Goal: Transaction & Acquisition: Purchase product/service

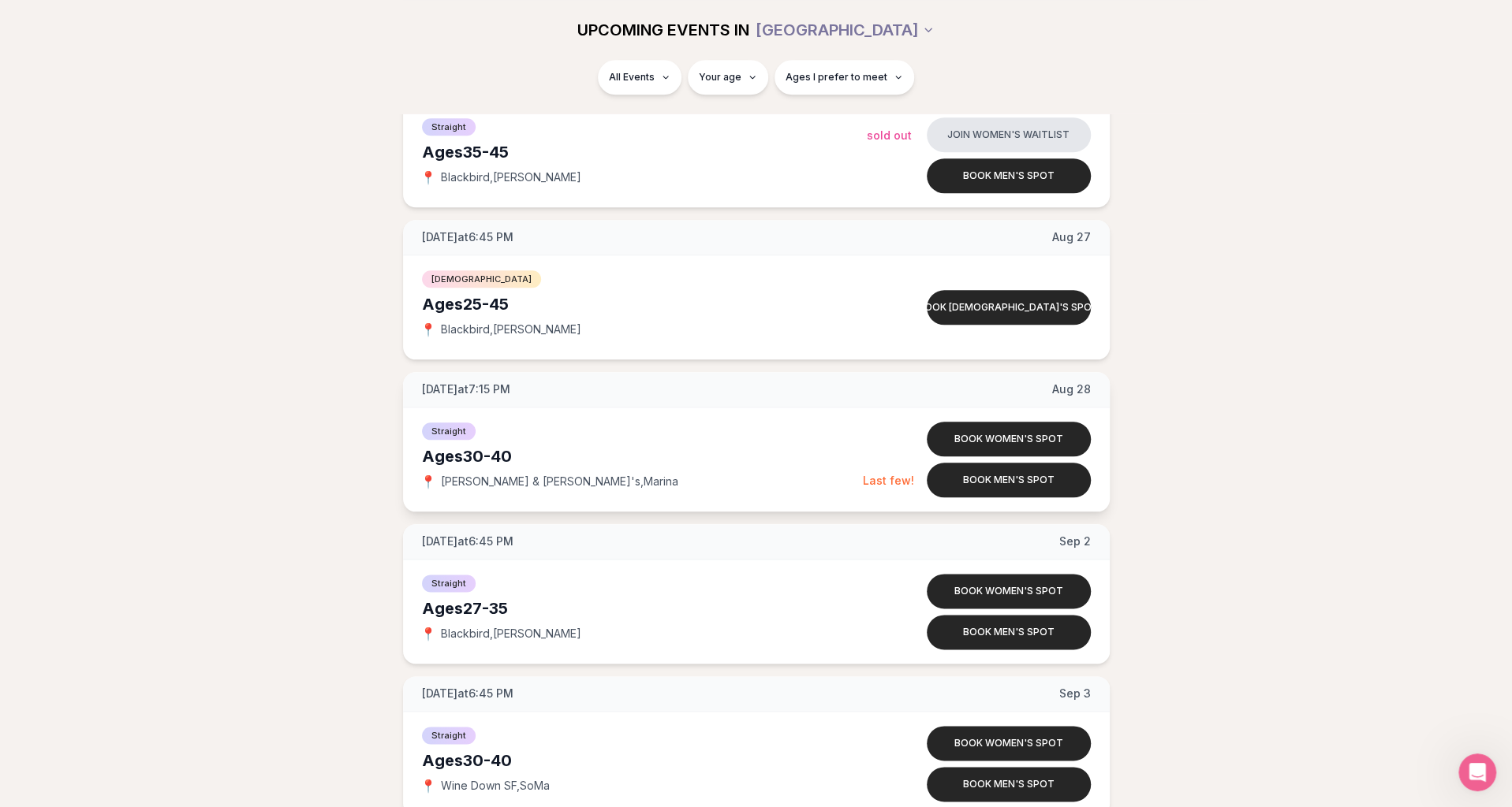
scroll to position [1209, 0]
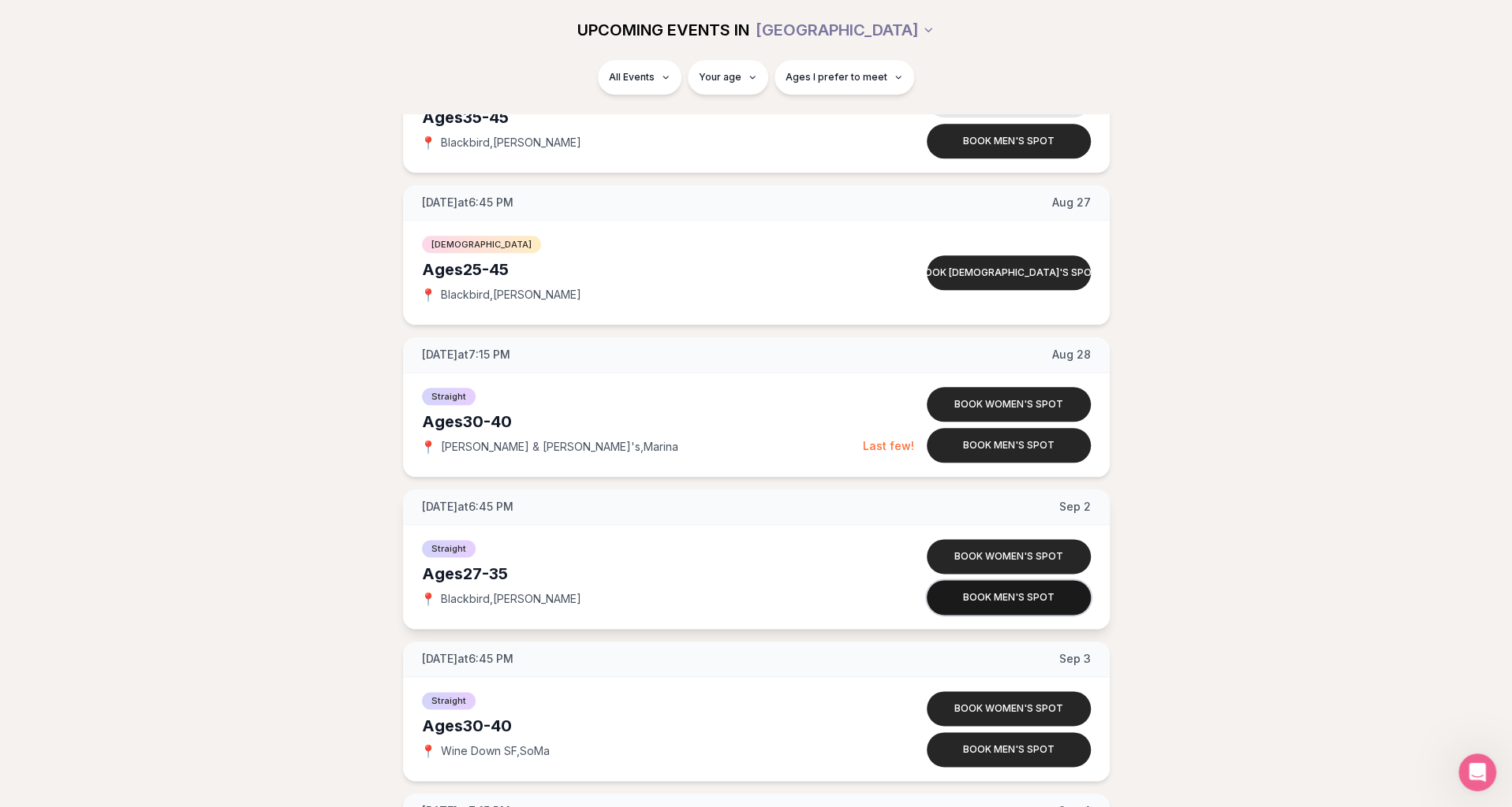
click at [1006, 594] on button "Book men's spot" at bounding box center [1008, 597] width 164 height 34
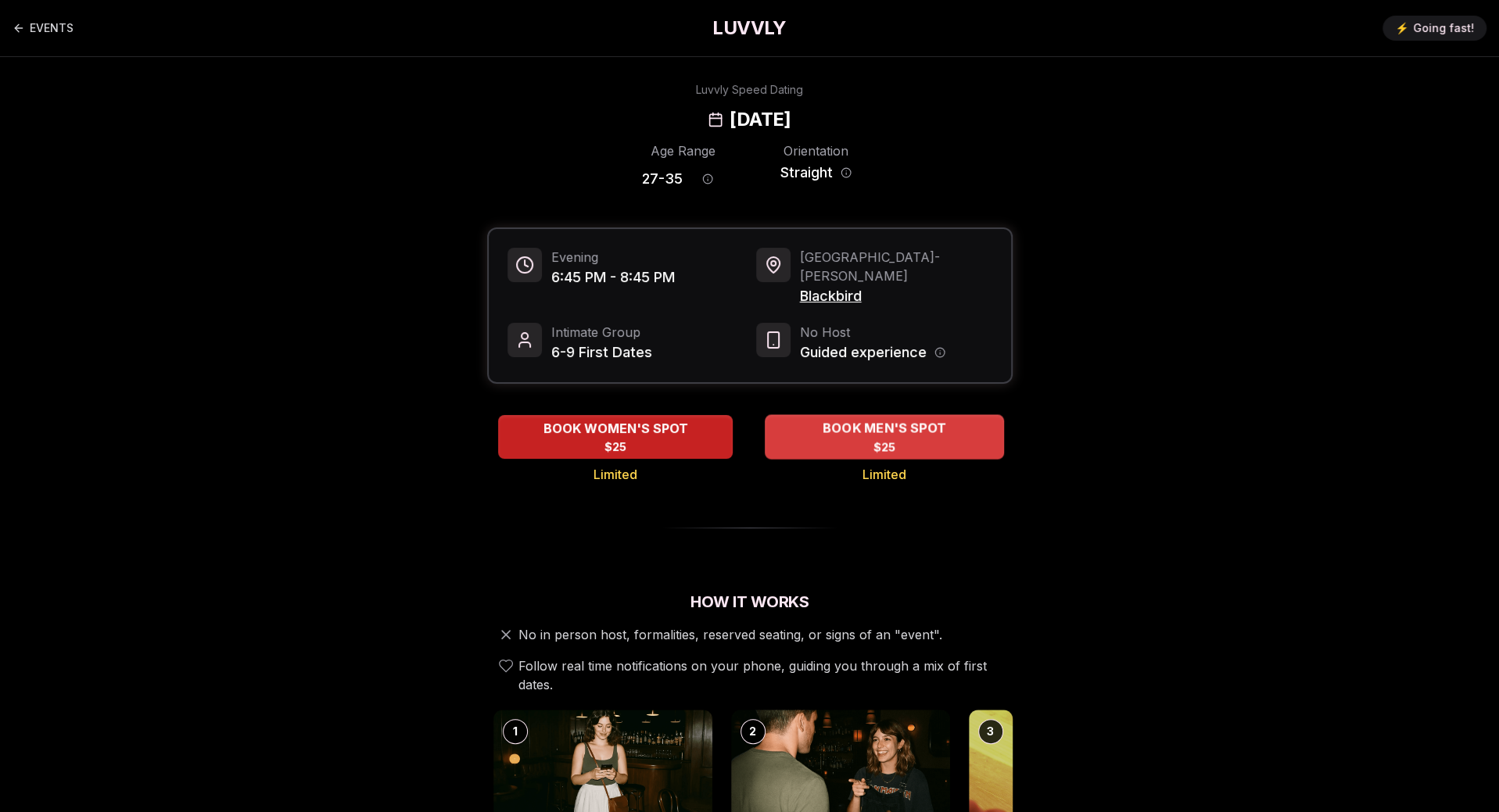
click at [871, 423] on div "BOOK MEN'S SPOT $25" at bounding box center [884, 436] width 239 height 43
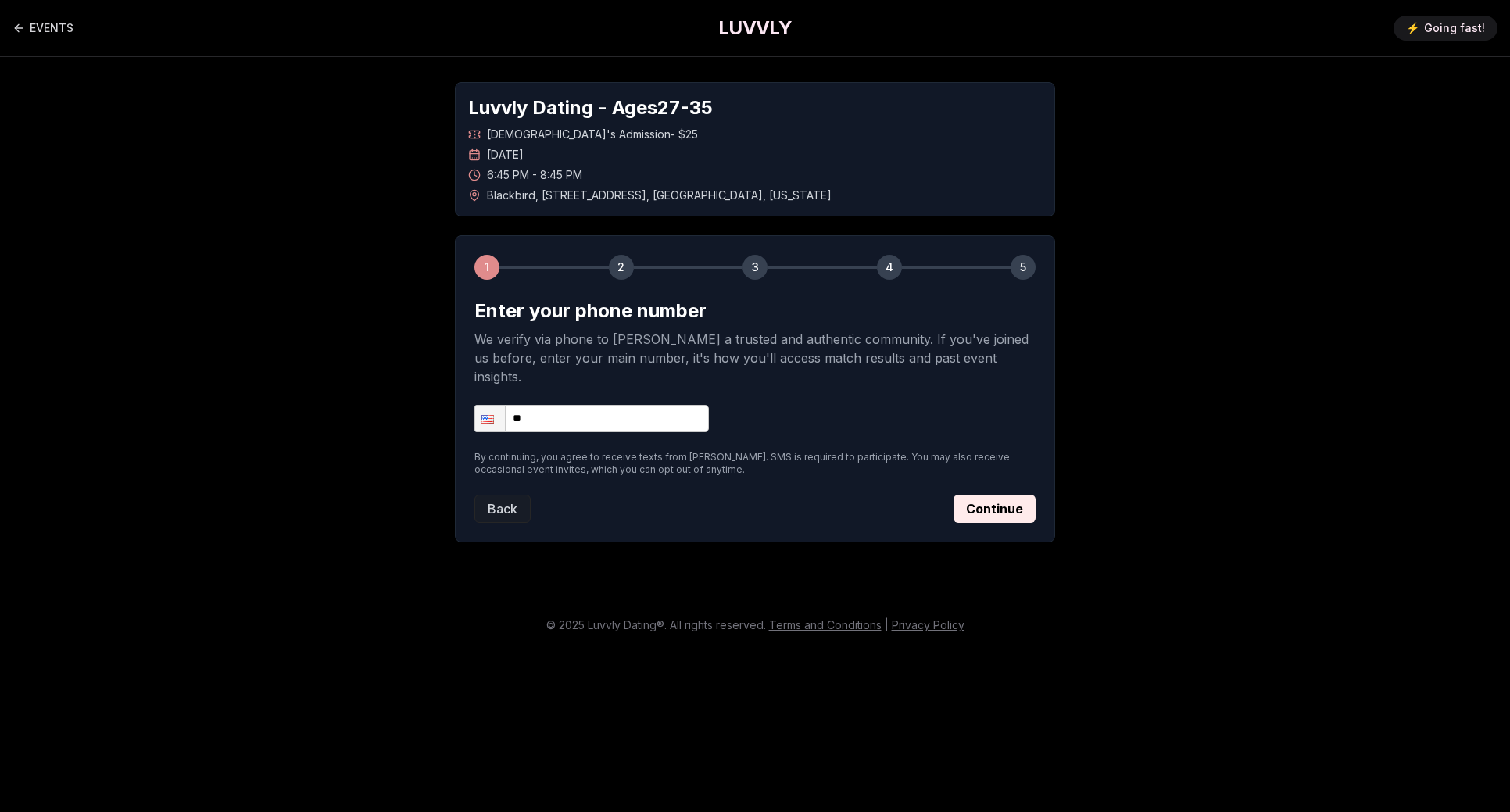
click at [563, 405] on input "**" at bounding box center [591, 418] width 234 height 27
type input "**********"
click at [982, 495] on button "Continue" at bounding box center [994, 509] width 82 height 28
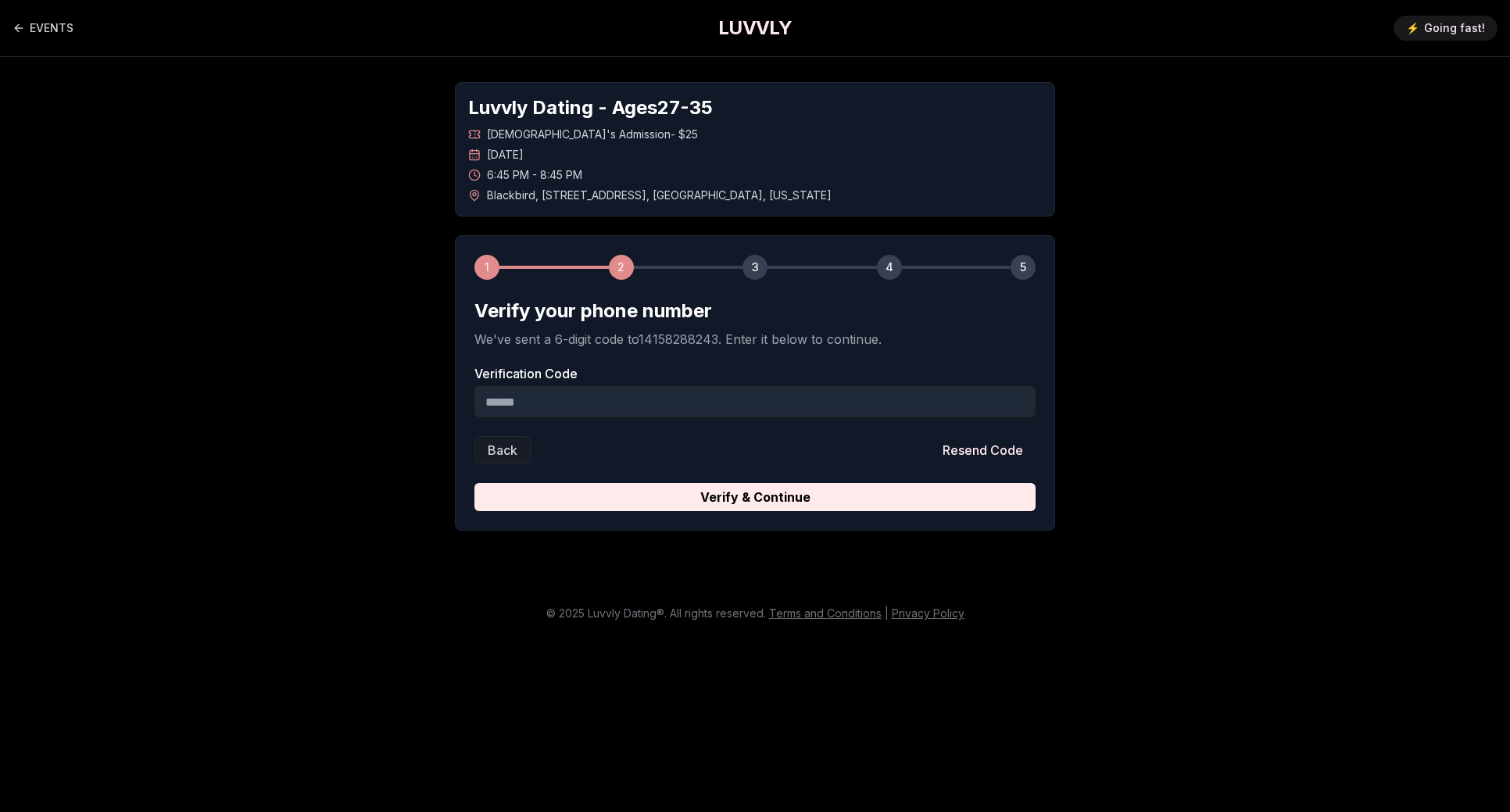
click at [614, 400] on input "Verification Code" at bounding box center [755, 401] width 562 height 32
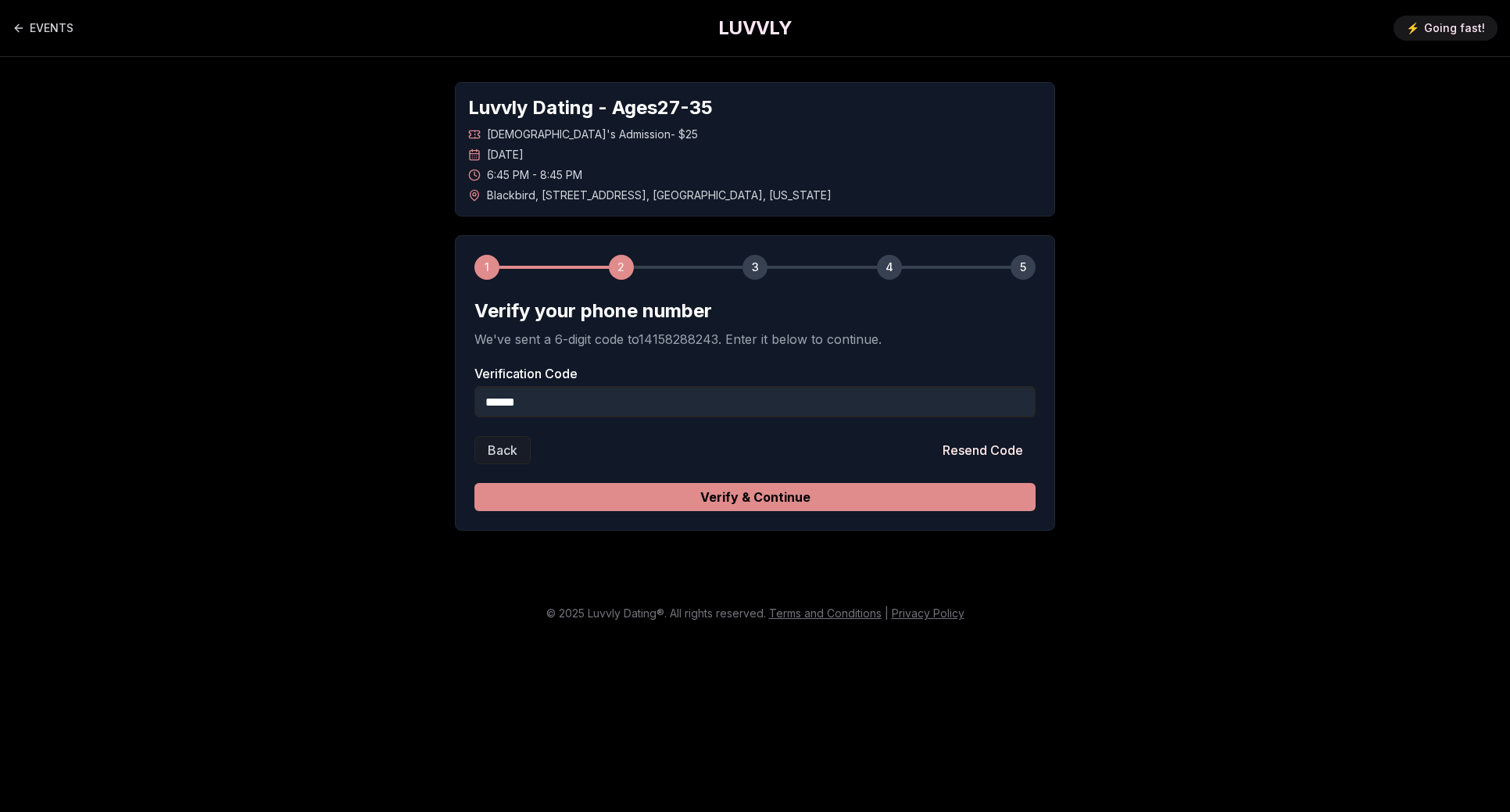
type input "******"
click at [723, 494] on button "Verify & Continue" at bounding box center [755, 497] width 562 height 28
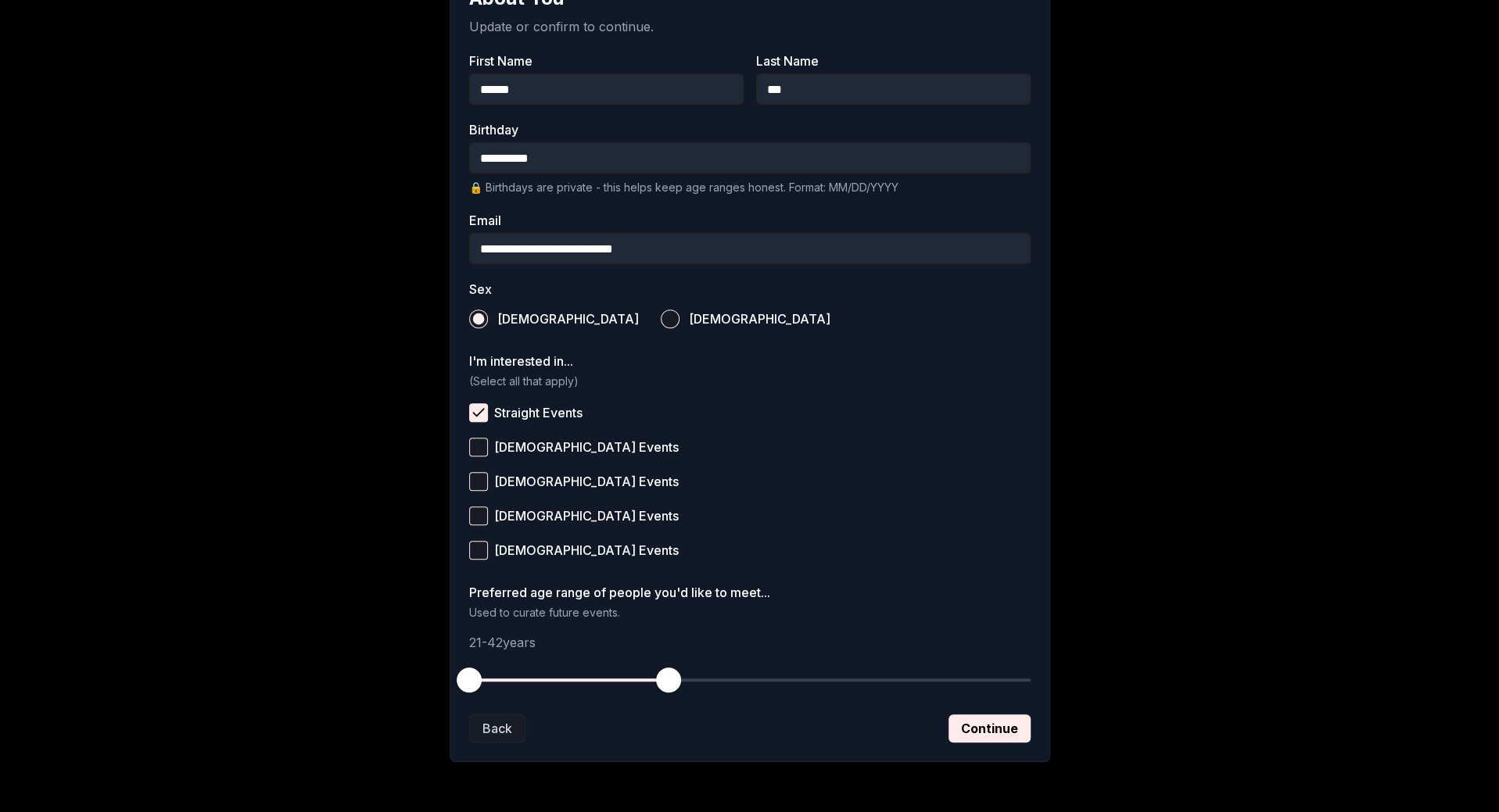
scroll to position [365, 0]
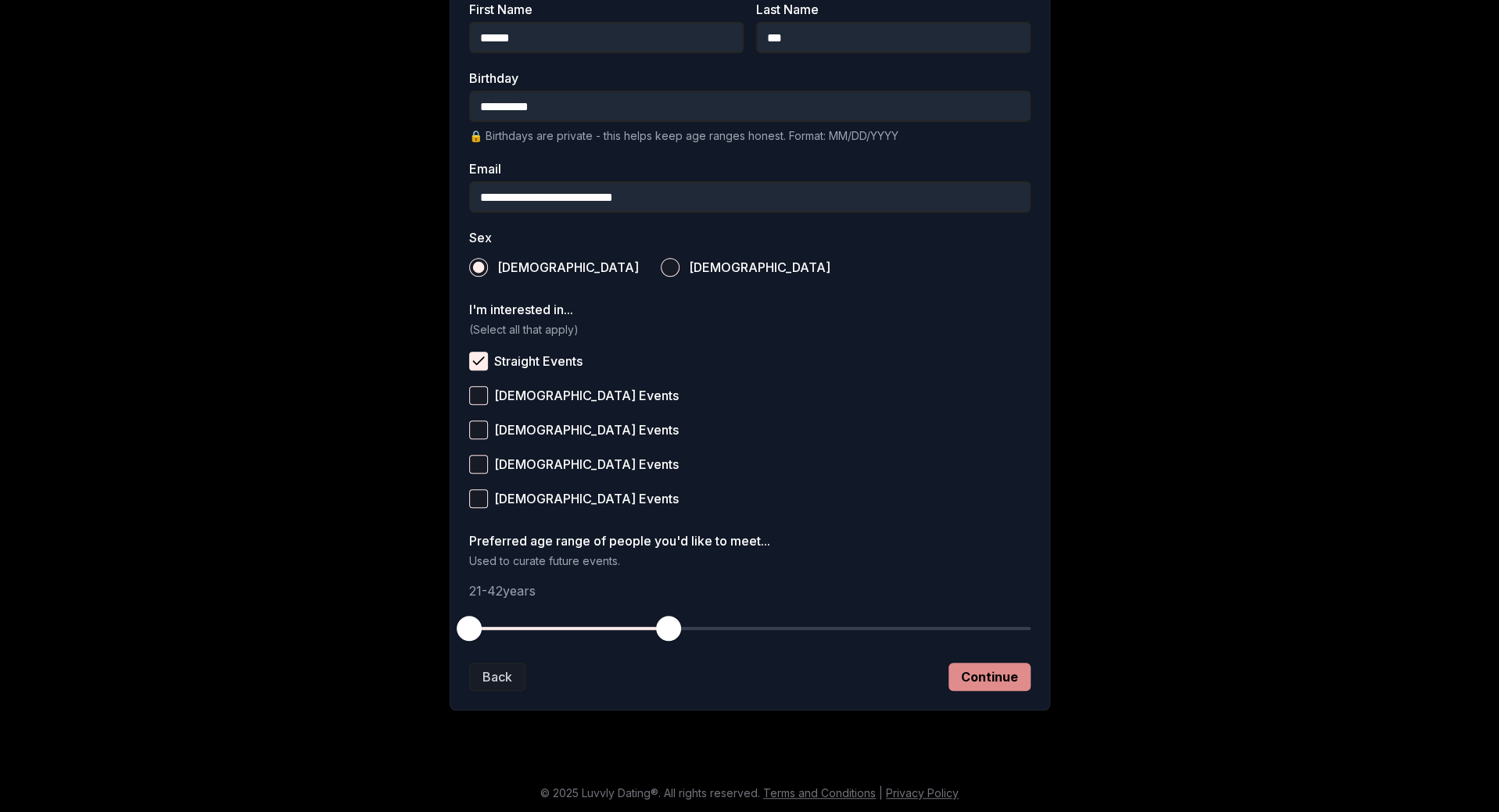
click at [992, 678] on button "Continue" at bounding box center [989, 677] width 82 height 28
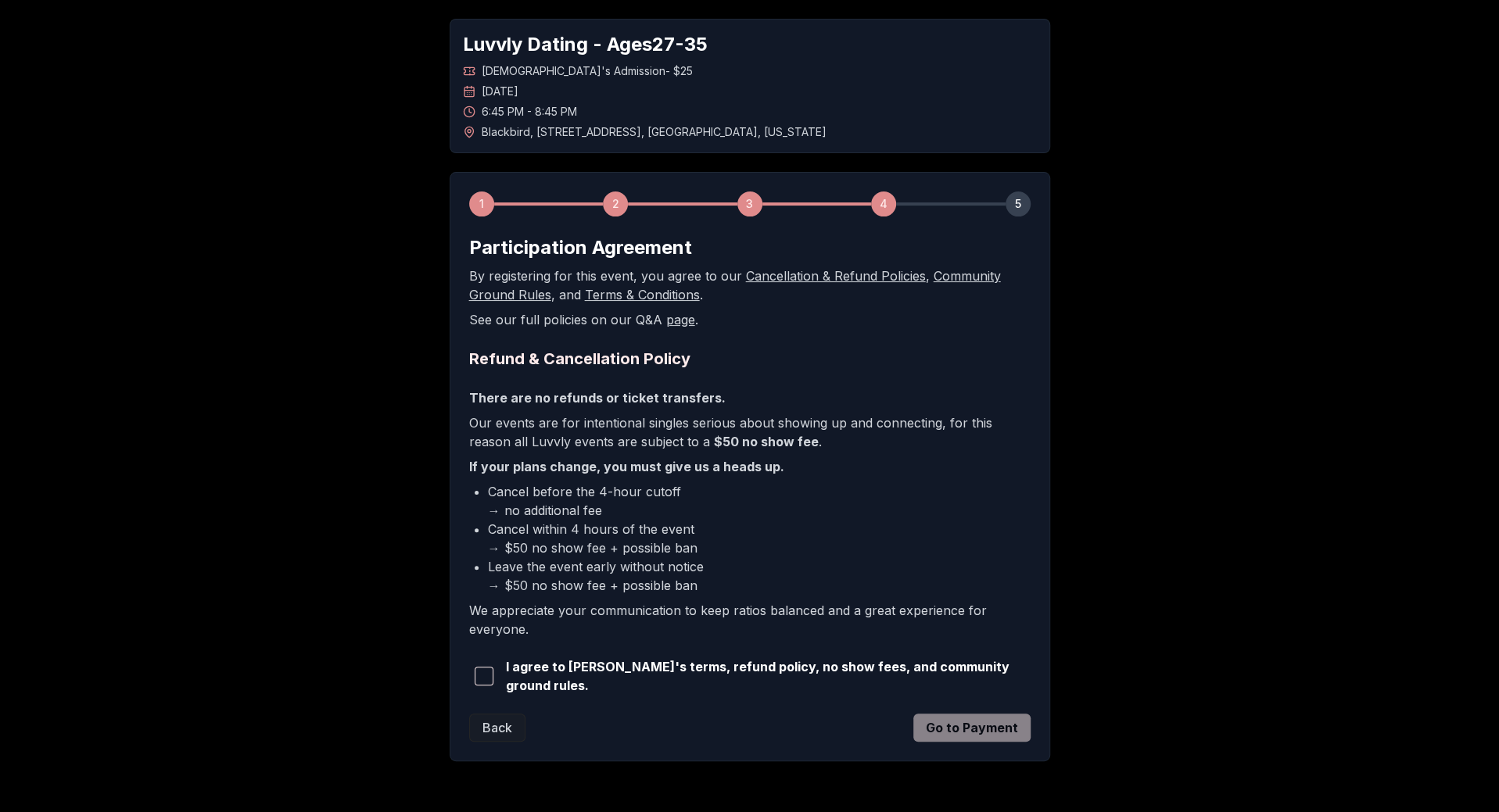
scroll to position [111, 0]
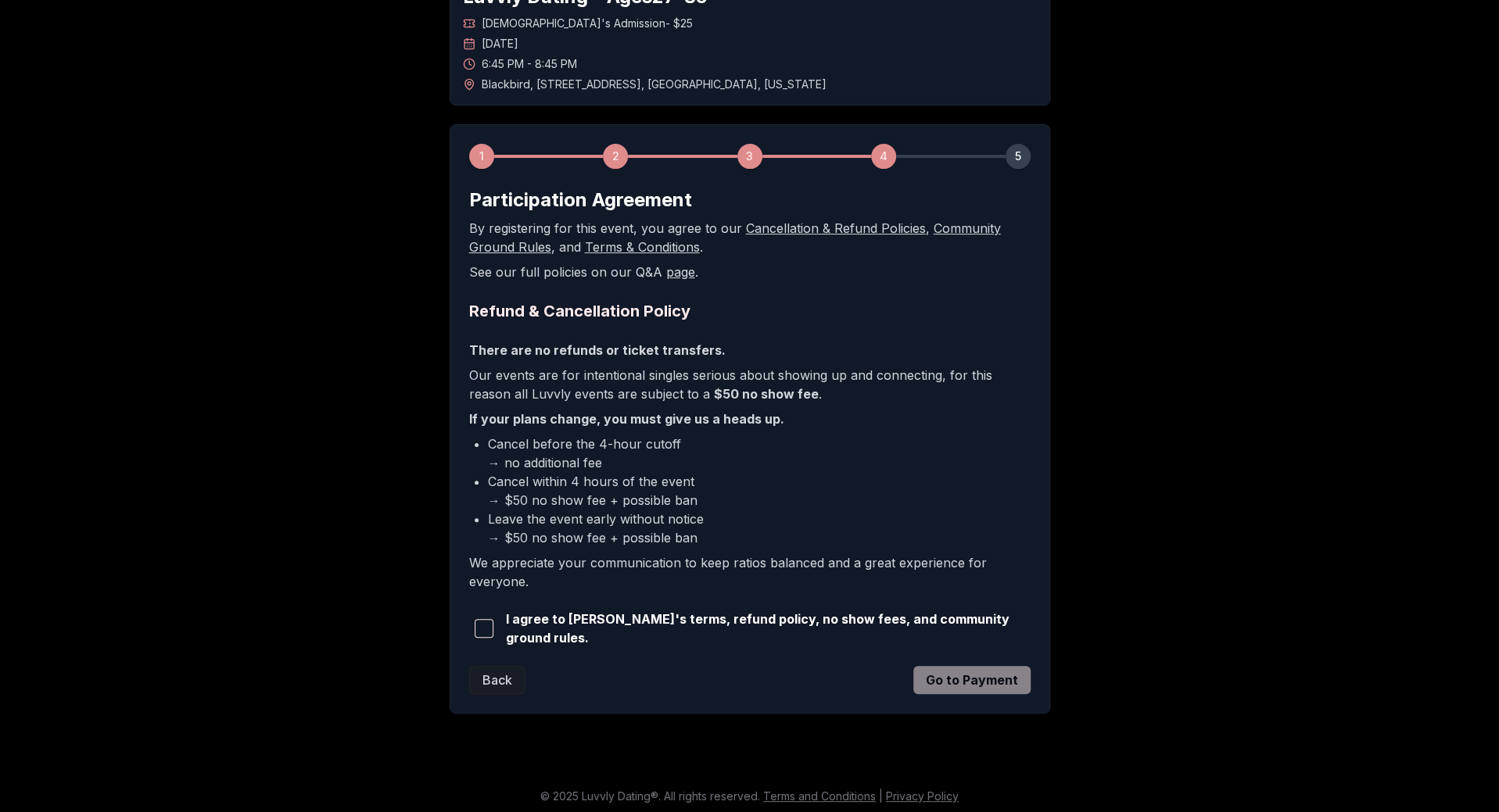
click at [485, 625] on span "button" at bounding box center [484, 629] width 19 height 19
click at [980, 677] on button "Go to Payment" at bounding box center [972, 680] width 118 height 28
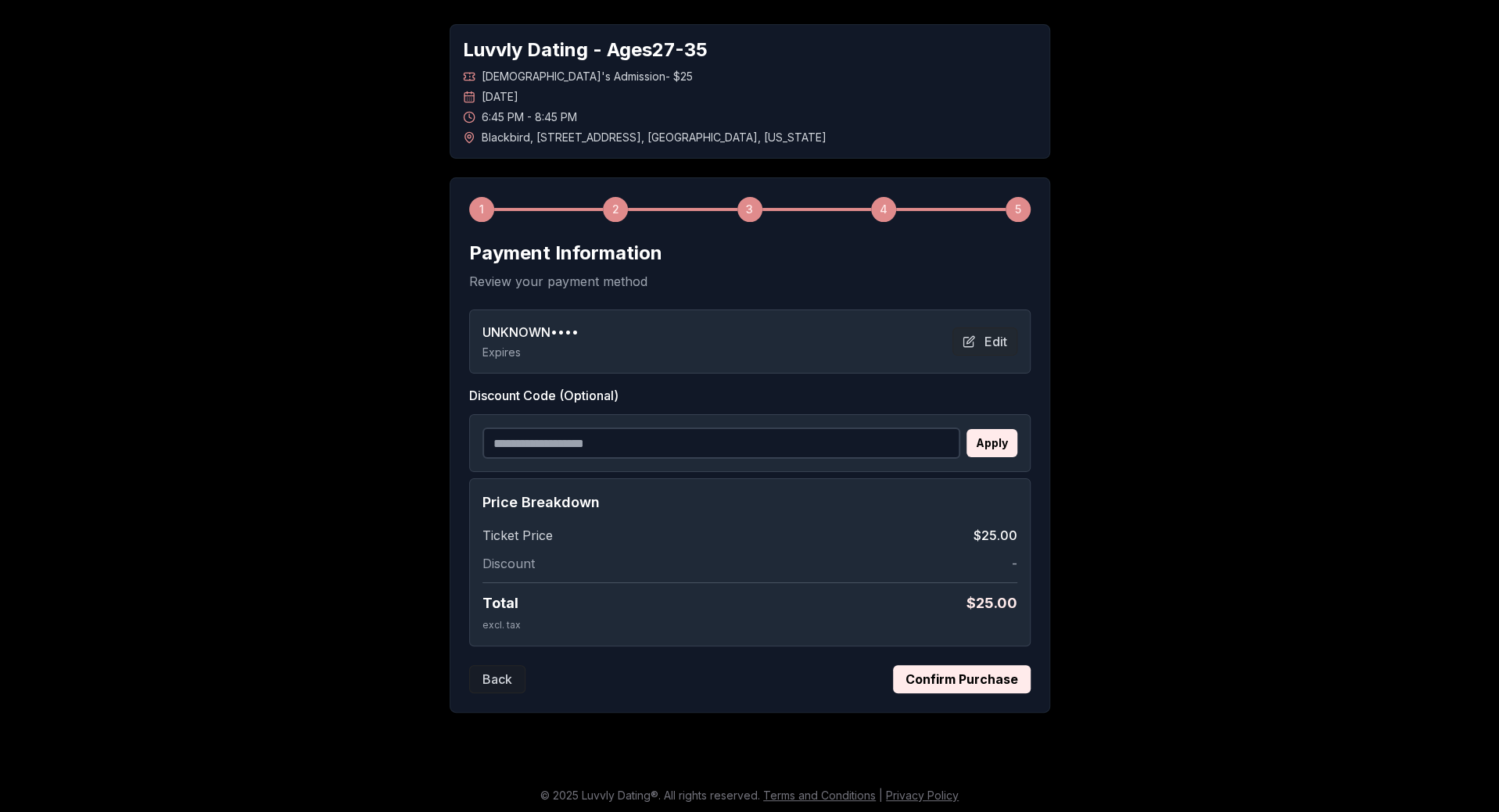
click at [938, 677] on button "Confirm Purchase" at bounding box center [961, 679] width 137 height 28
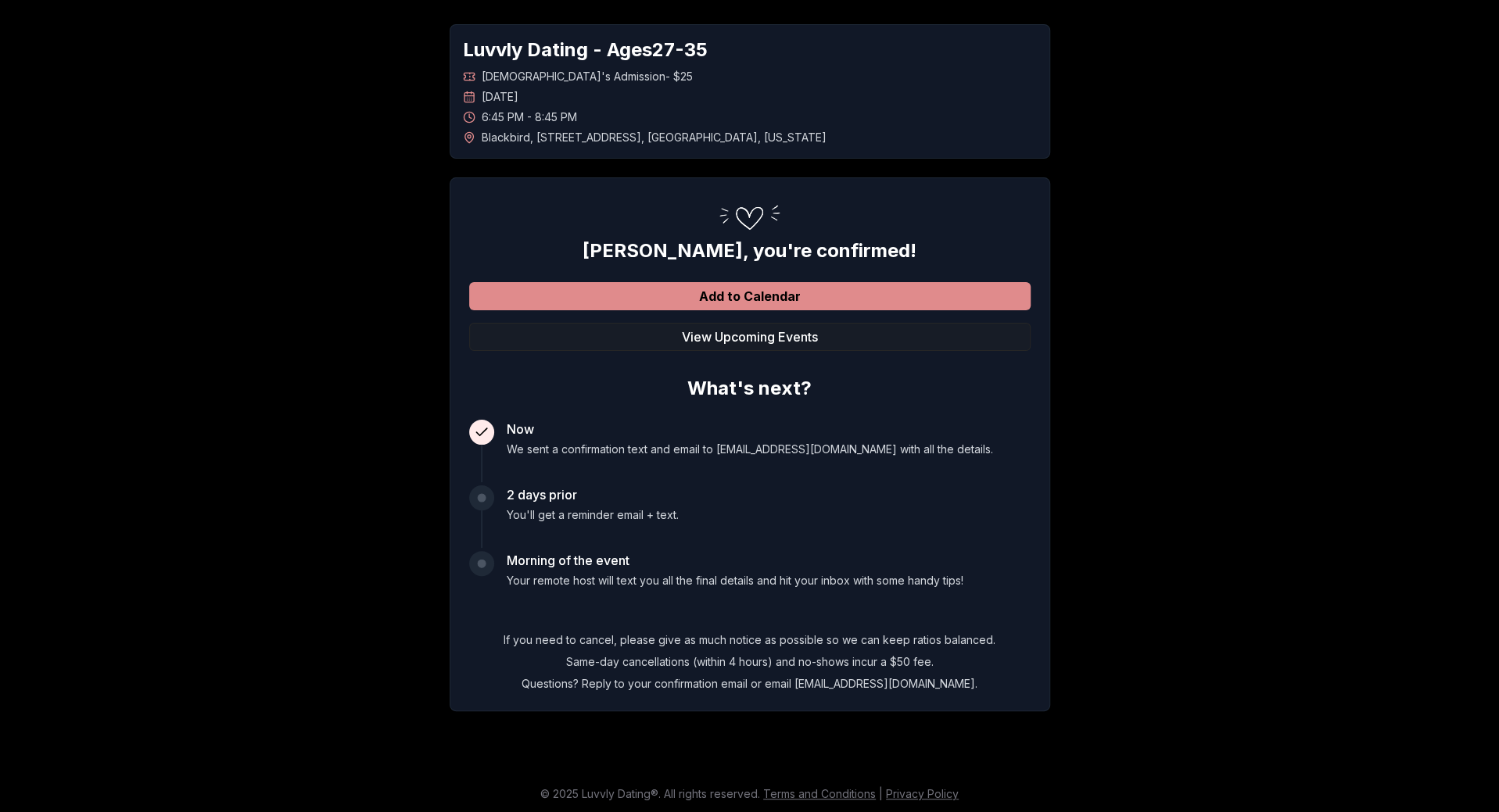
click at [738, 299] on button "Add to Calendar" at bounding box center [749, 296] width 562 height 28
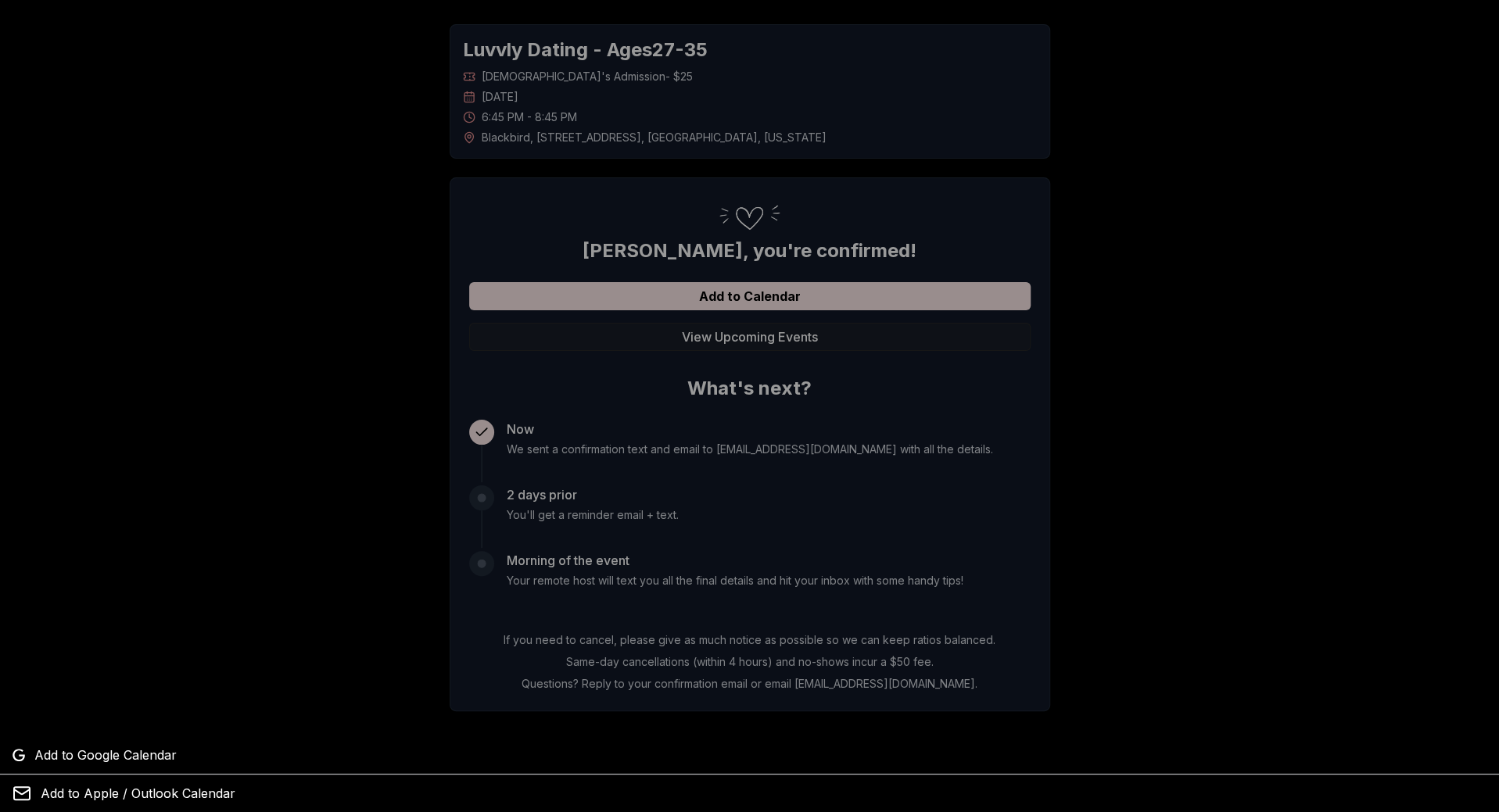
click at [452, 297] on div at bounding box center [749, 406] width 1499 height 812
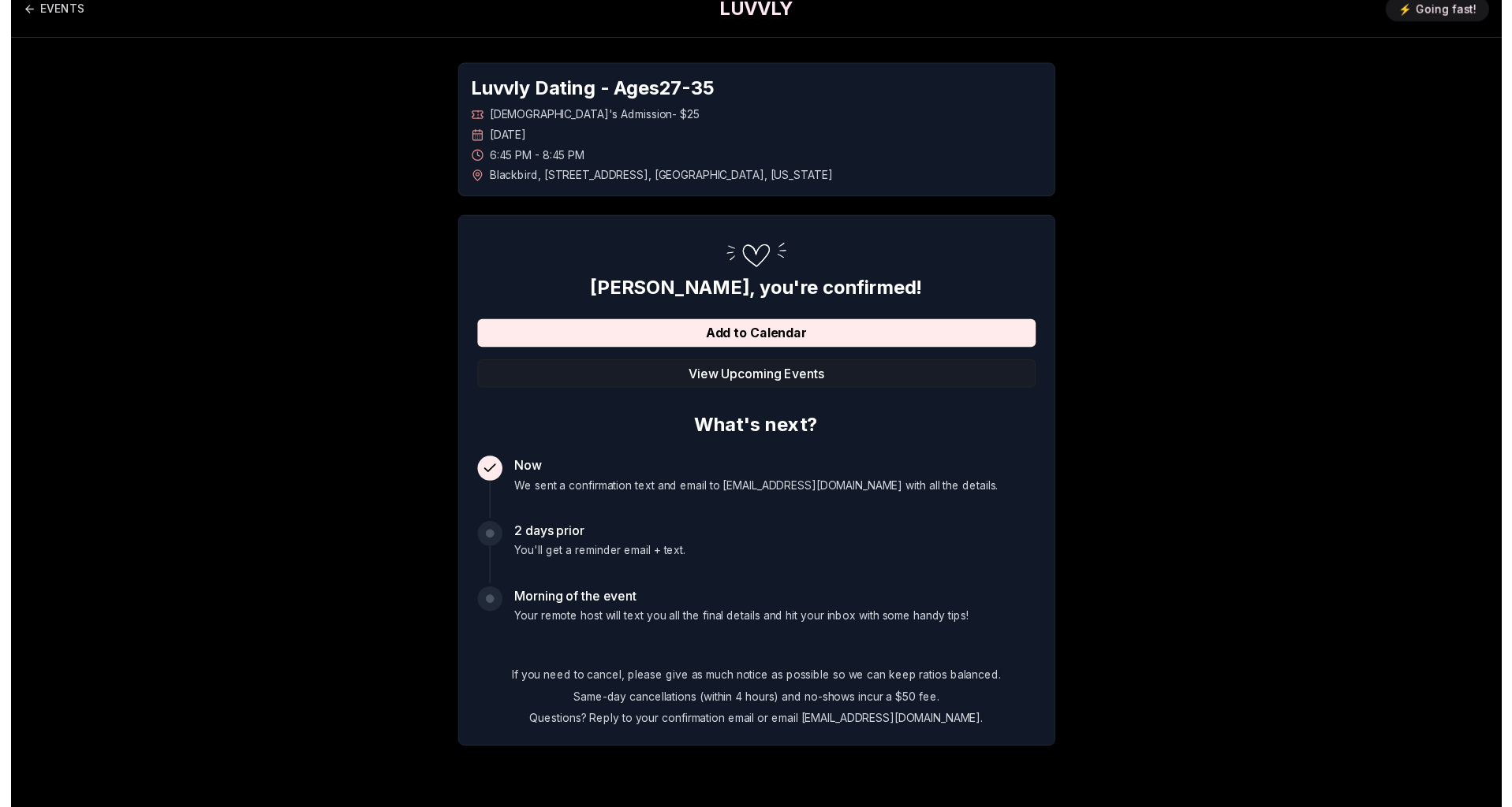
scroll to position [0, 0]
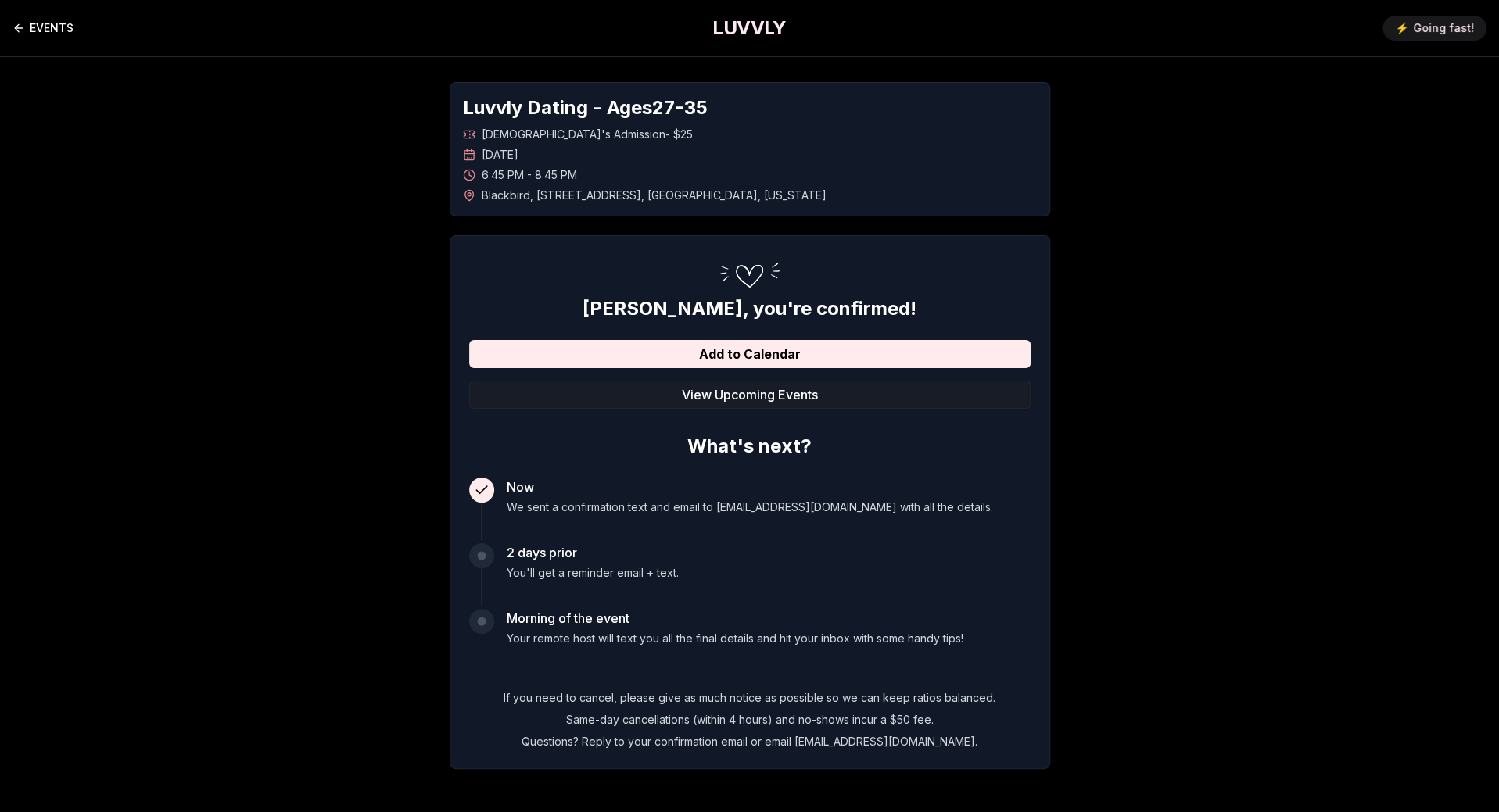
click at [60, 27] on link "EVENTS" at bounding box center [43, 28] width 61 height 32
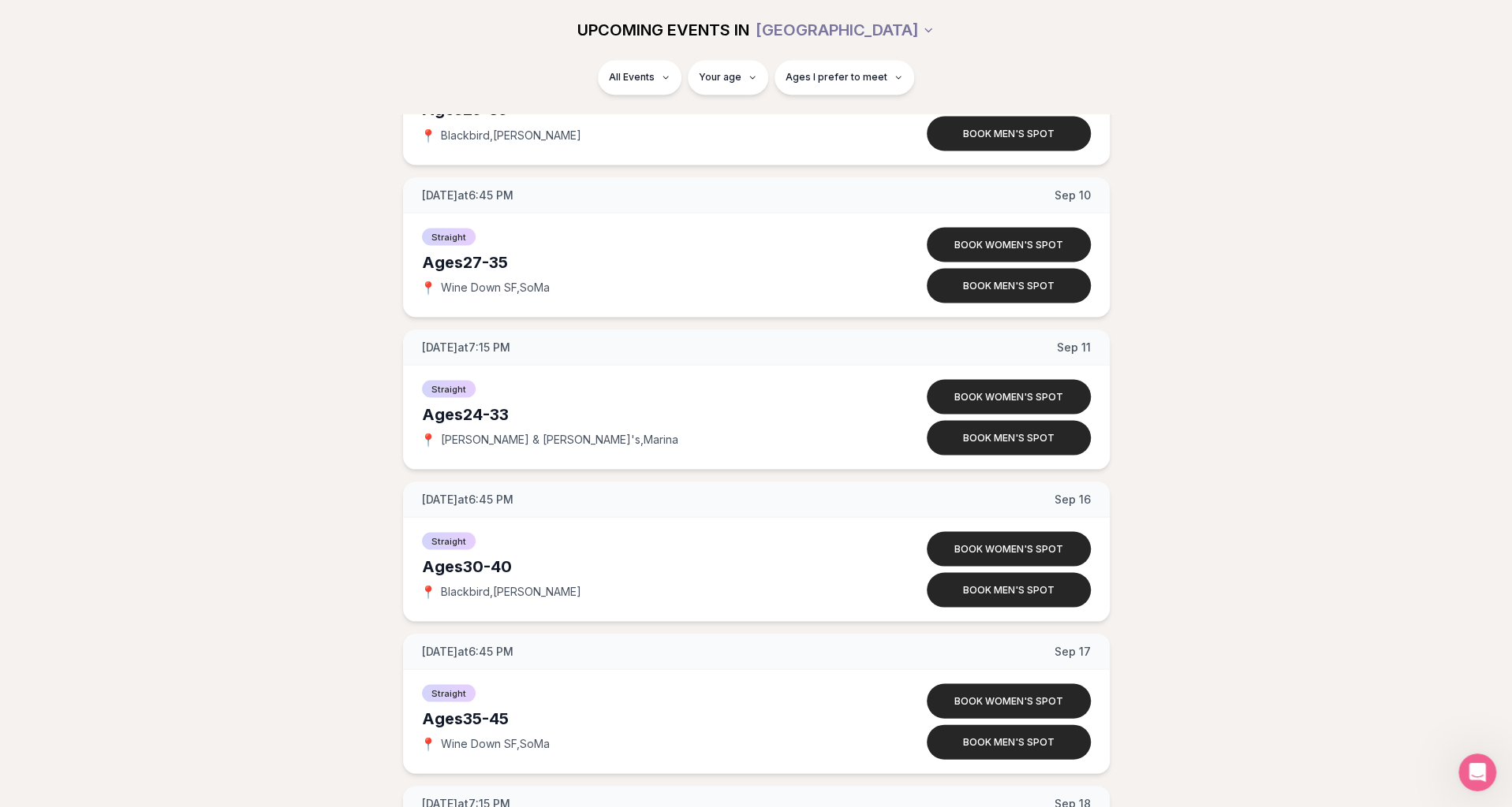
scroll to position [2208, 0]
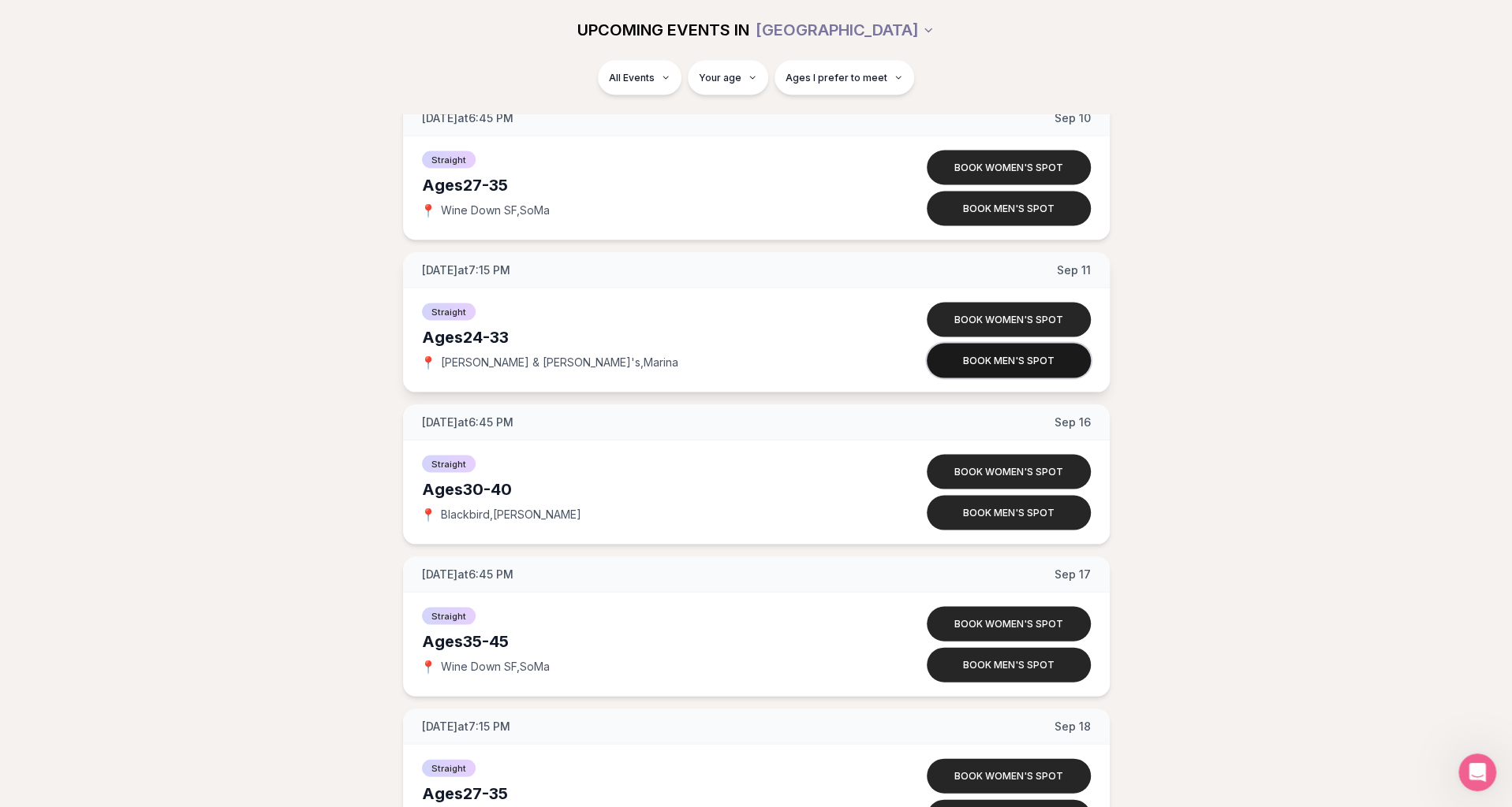
click at [989, 358] on button "Book men's spot" at bounding box center [1008, 360] width 164 height 34
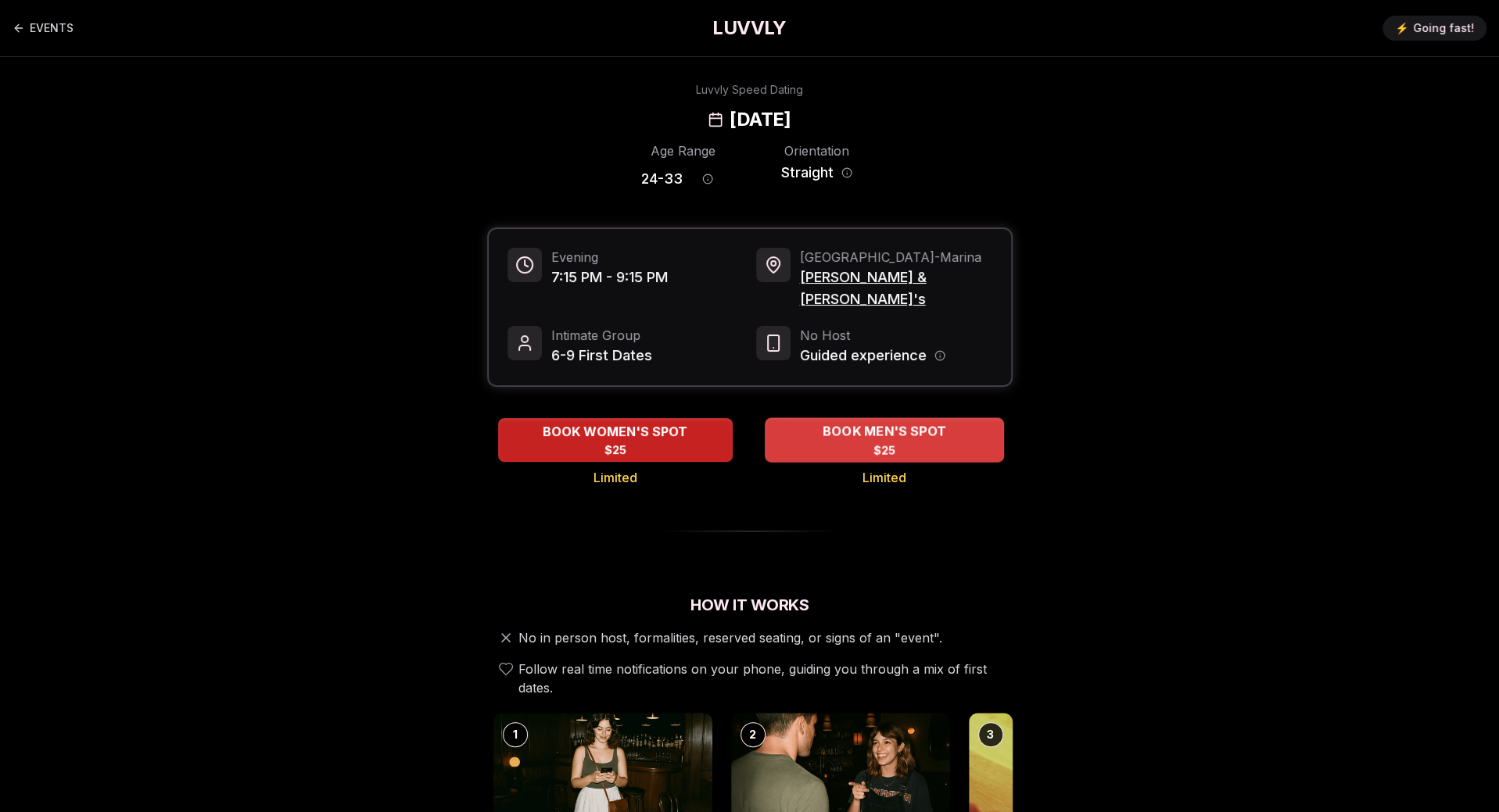
click at [876, 442] on span "$25" at bounding box center [884, 450] width 23 height 15
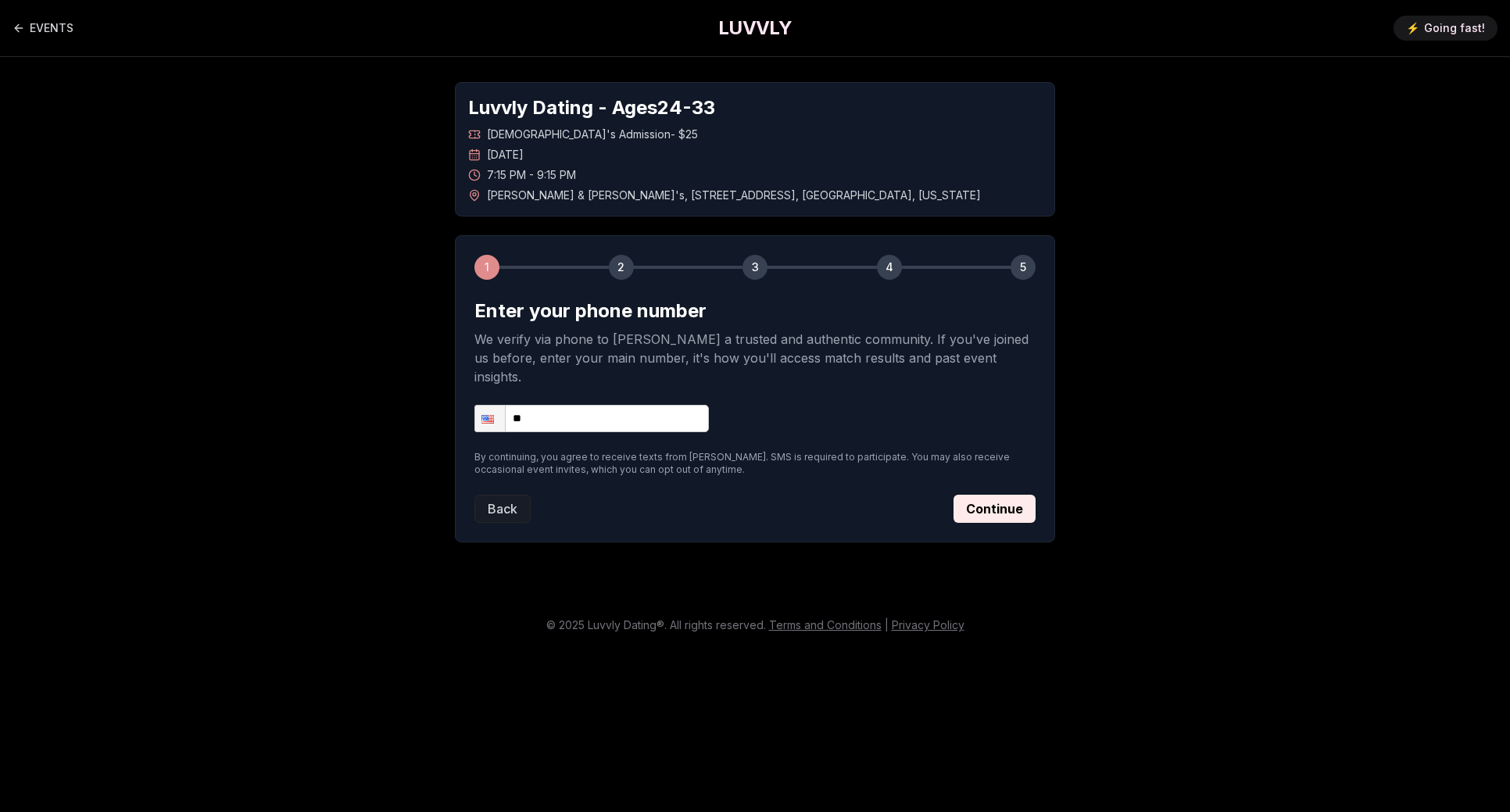
click at [602, 406] on input "**" at bounding box center [591, 418] width 234 height 27
type input "**********"
click at [993, 495] on button "Continue" at bounding box center [994, 509] width 82 height 28
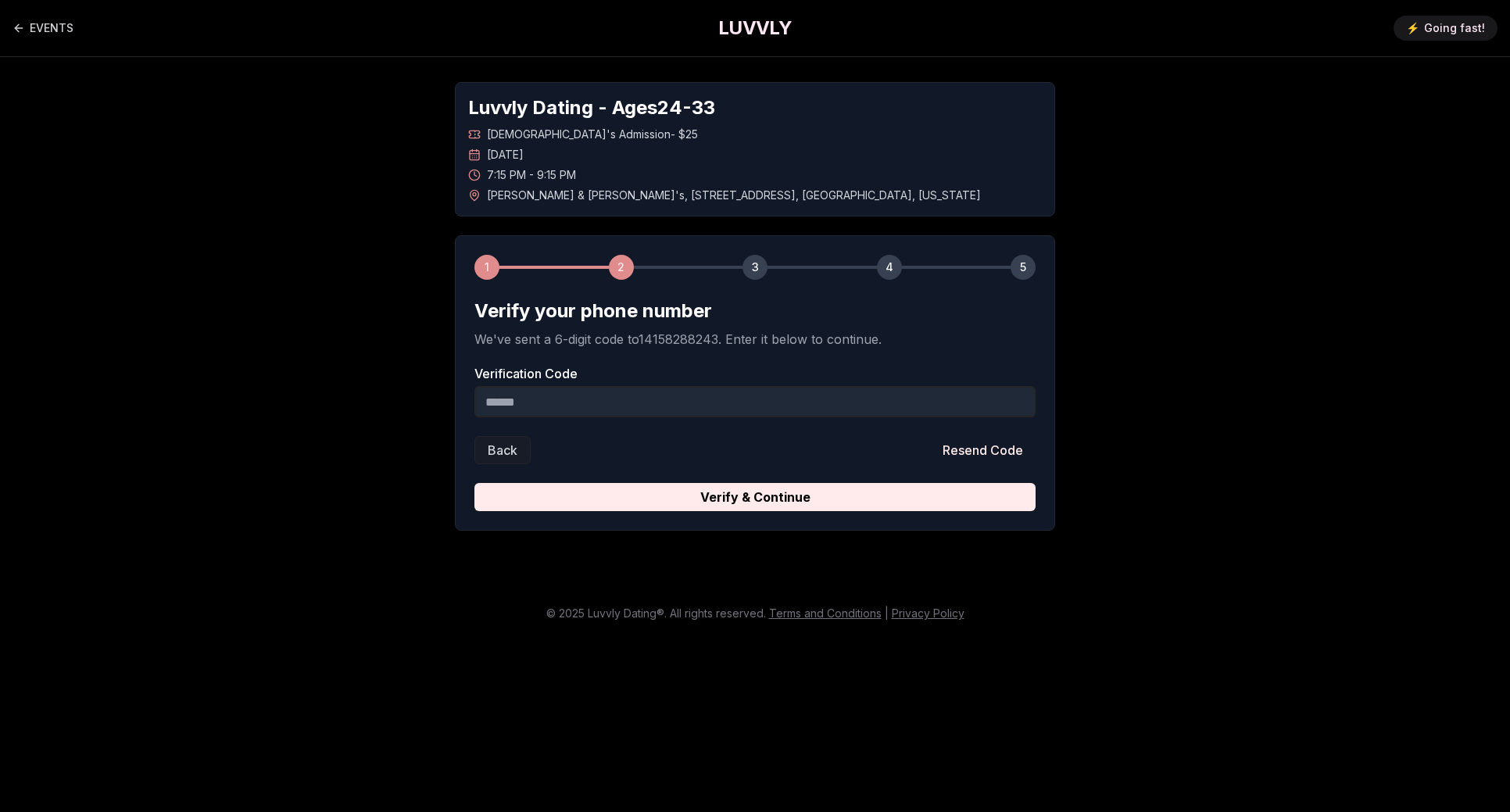
click at [579, 406] on input "Verification Code" at bounding box center [755, 401] width 562 height 32
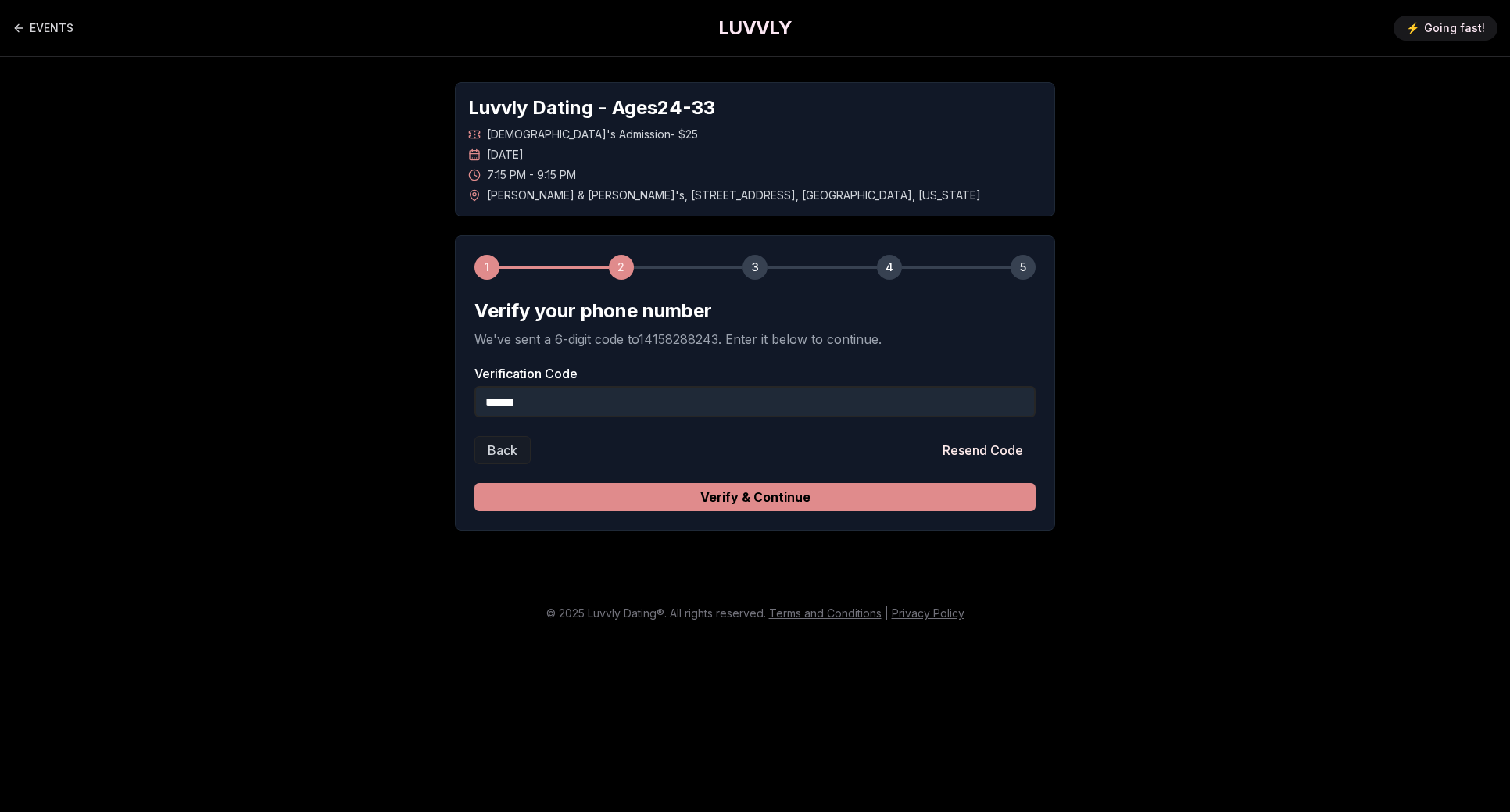
type input "******"
click at [744, 506] on button "Verify & Continue" at bounding box center [755, 497] width 562 height 28
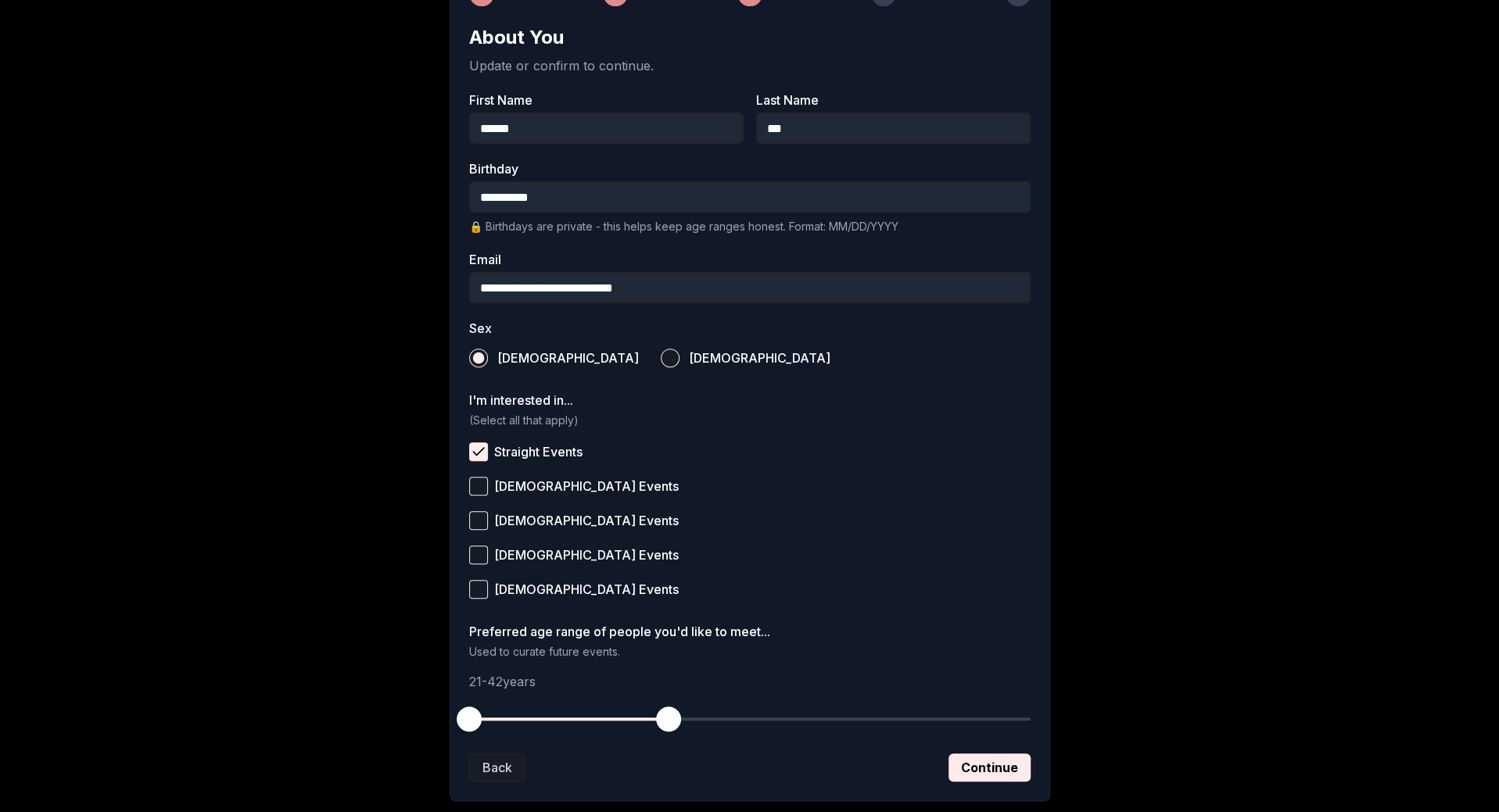
scroll to position [365, 0]
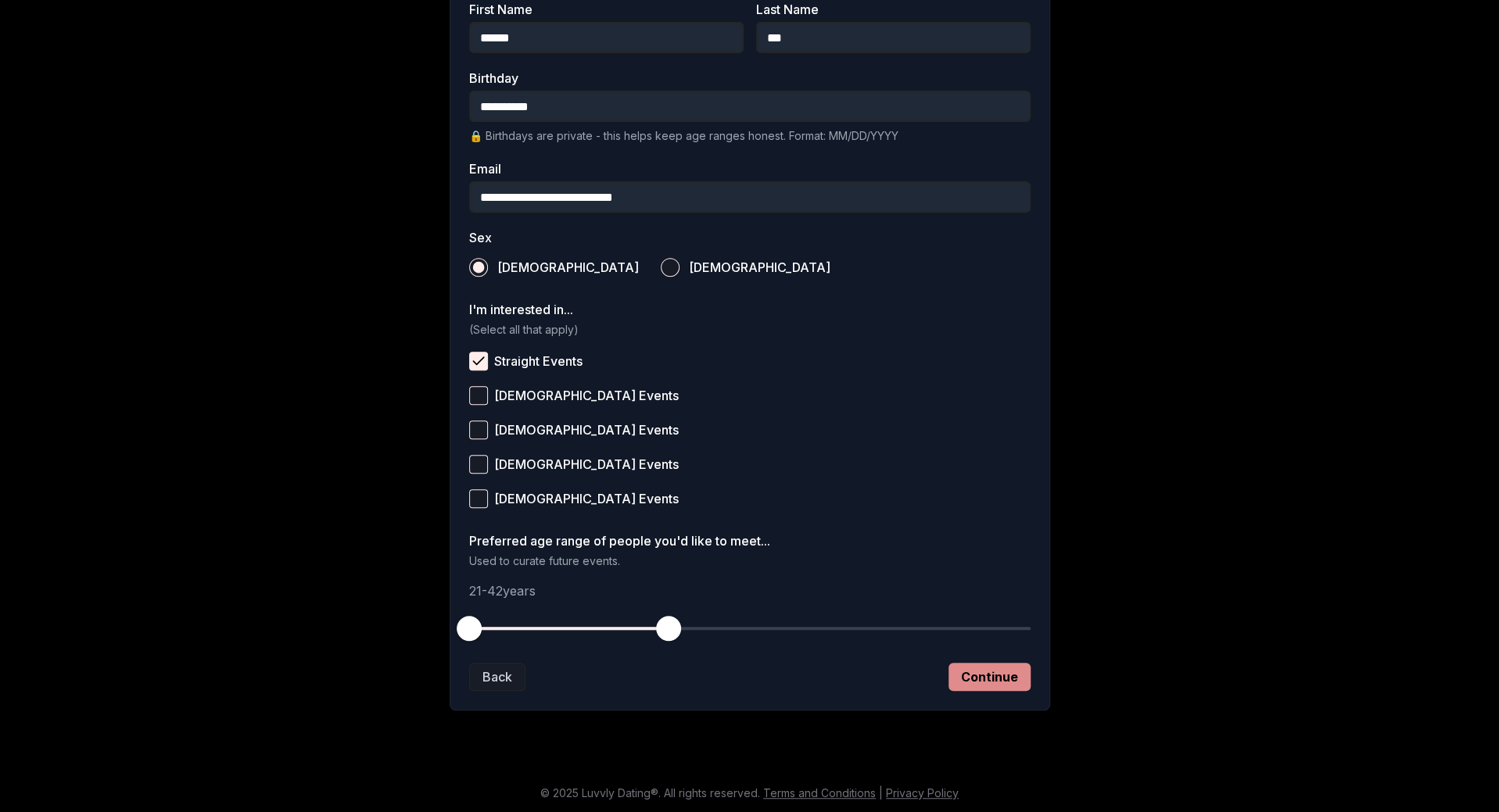
click at [985, 670] on button "Continue" at bounding box center [989, 677] width 82 height 28
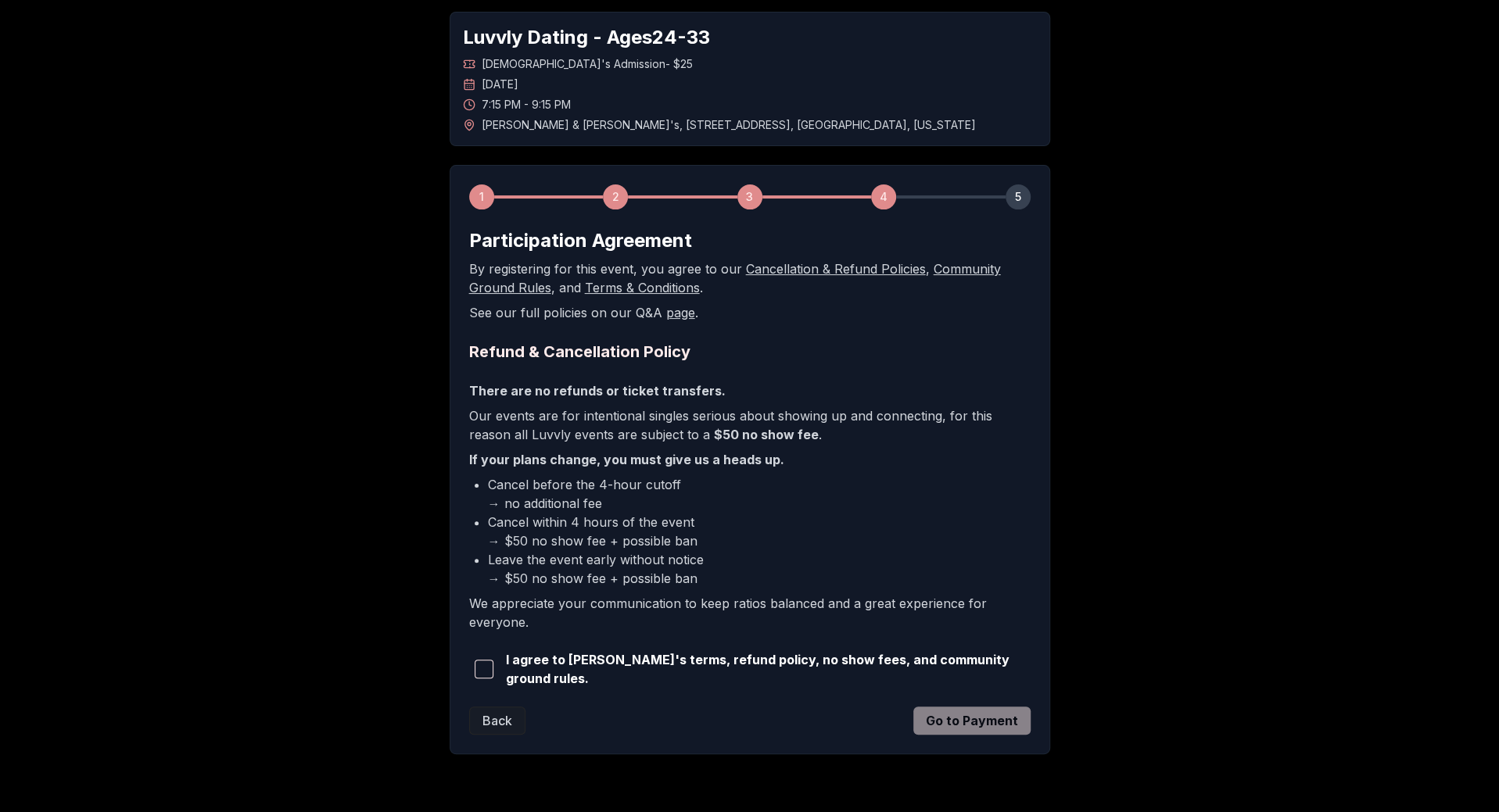
scroll to position [111, 0]
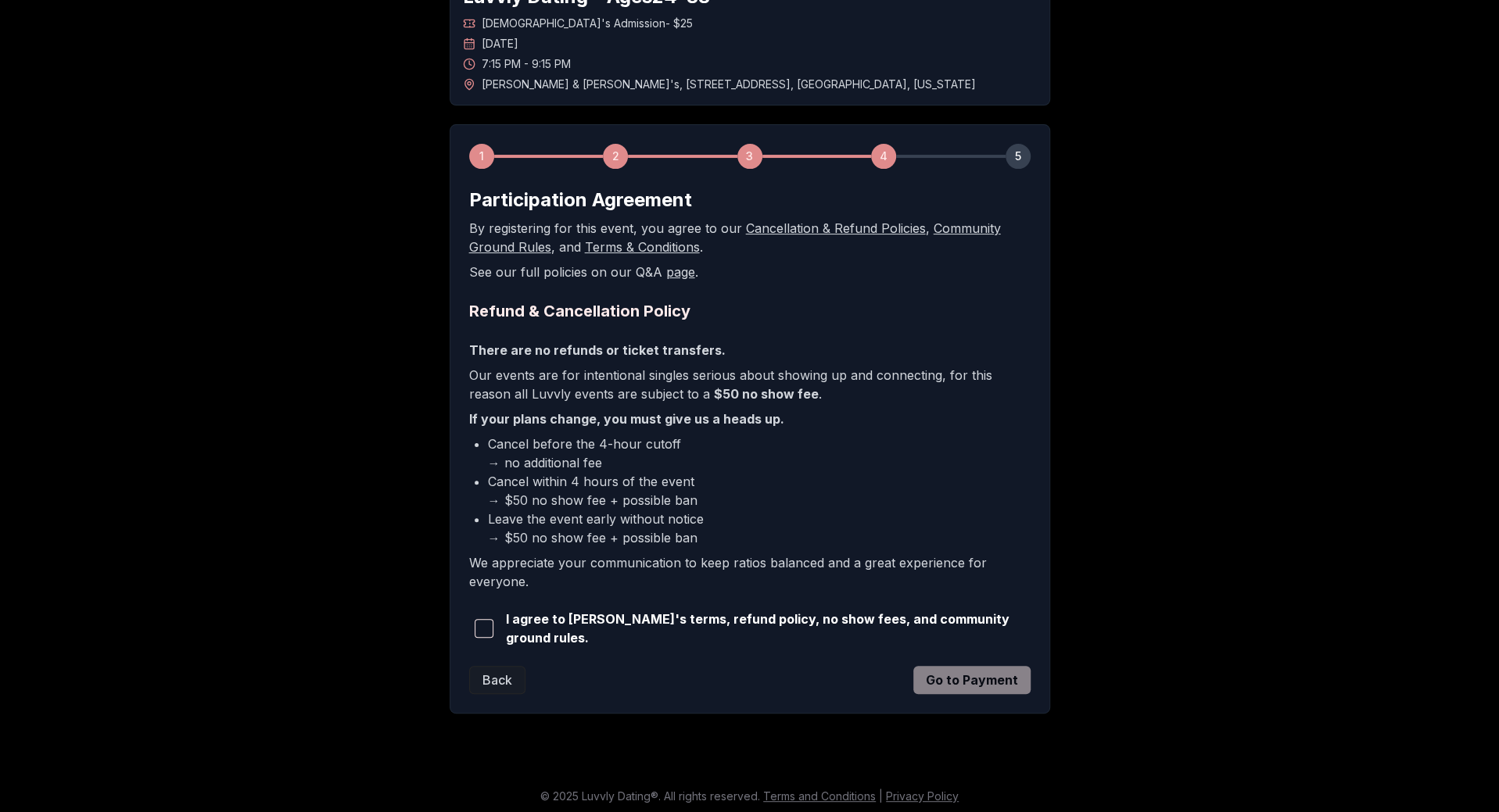
click at [487, 628] on span "button" at bounding box center [484, 629] width 19 height 19
click at [980, 680] on button "Go to Payment" at bounding box center [972, 680] width 118 height 28
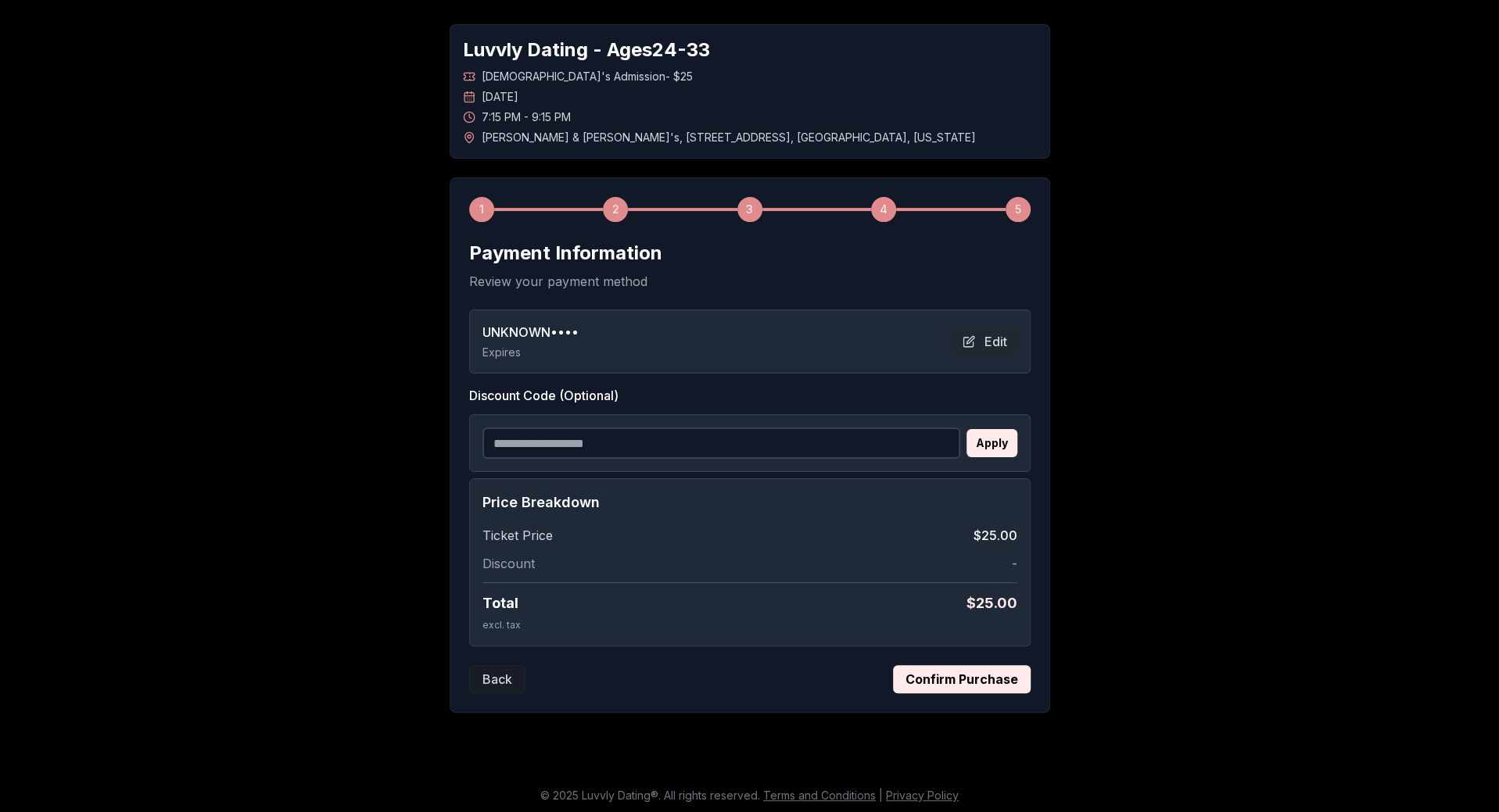
click at [972, 673] on button "Confirm Purchase" at bounding box center [961, 679] width 137 height 28
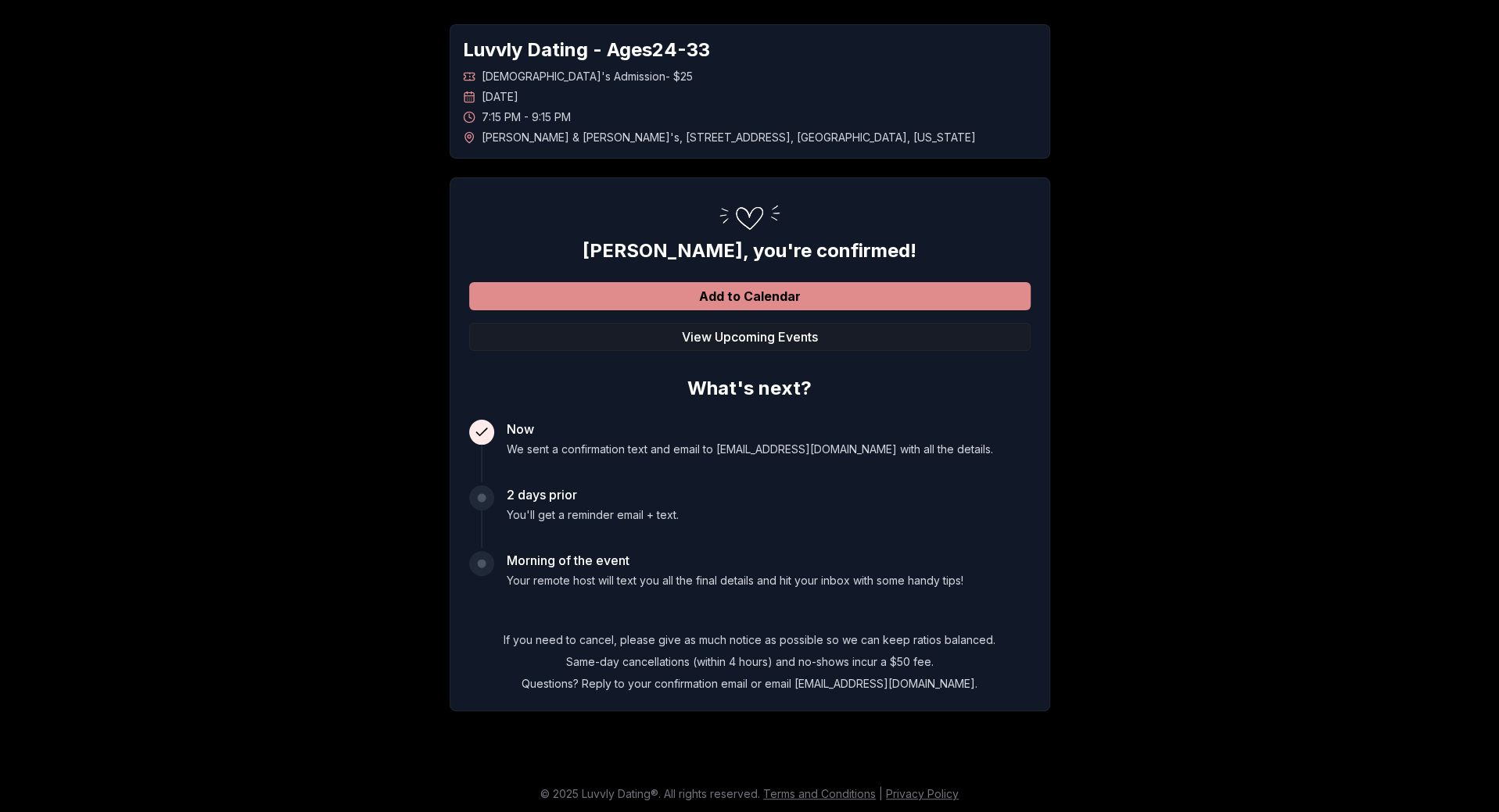
click at [787, 290] on button "Add to Calendar" at bounding box center [749, 296] width 562 height 28
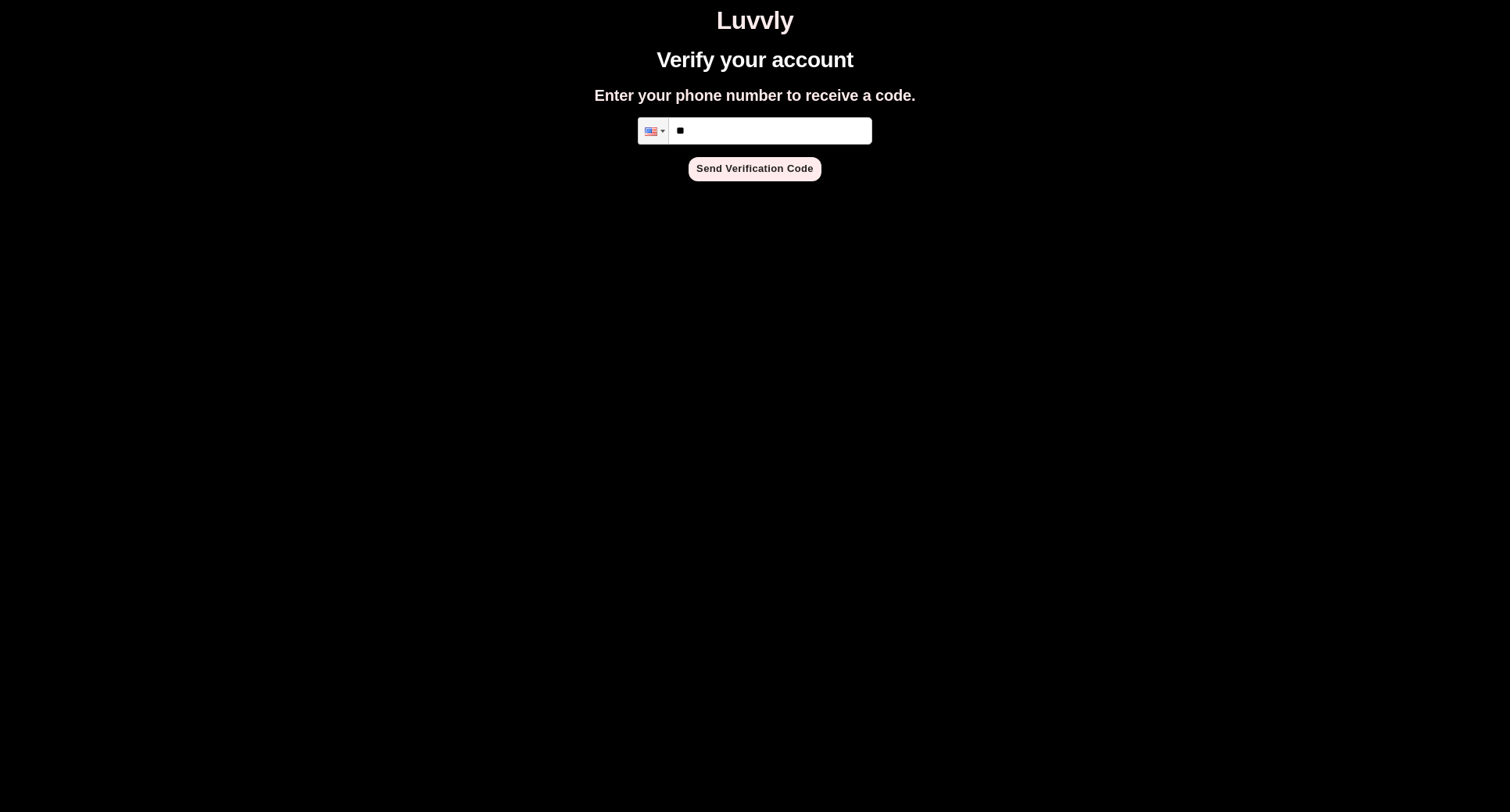
click at [720, 129] on input "**" at bounding box center [755, 131] width 234 height 27
click at [727, 133] on input "**" at bounding box center [755, 131] width 234 height 27
type input "**********"
click at [752, 167] on button "Send Verification Code" at bounding box center [755, 169] width 133 height 24
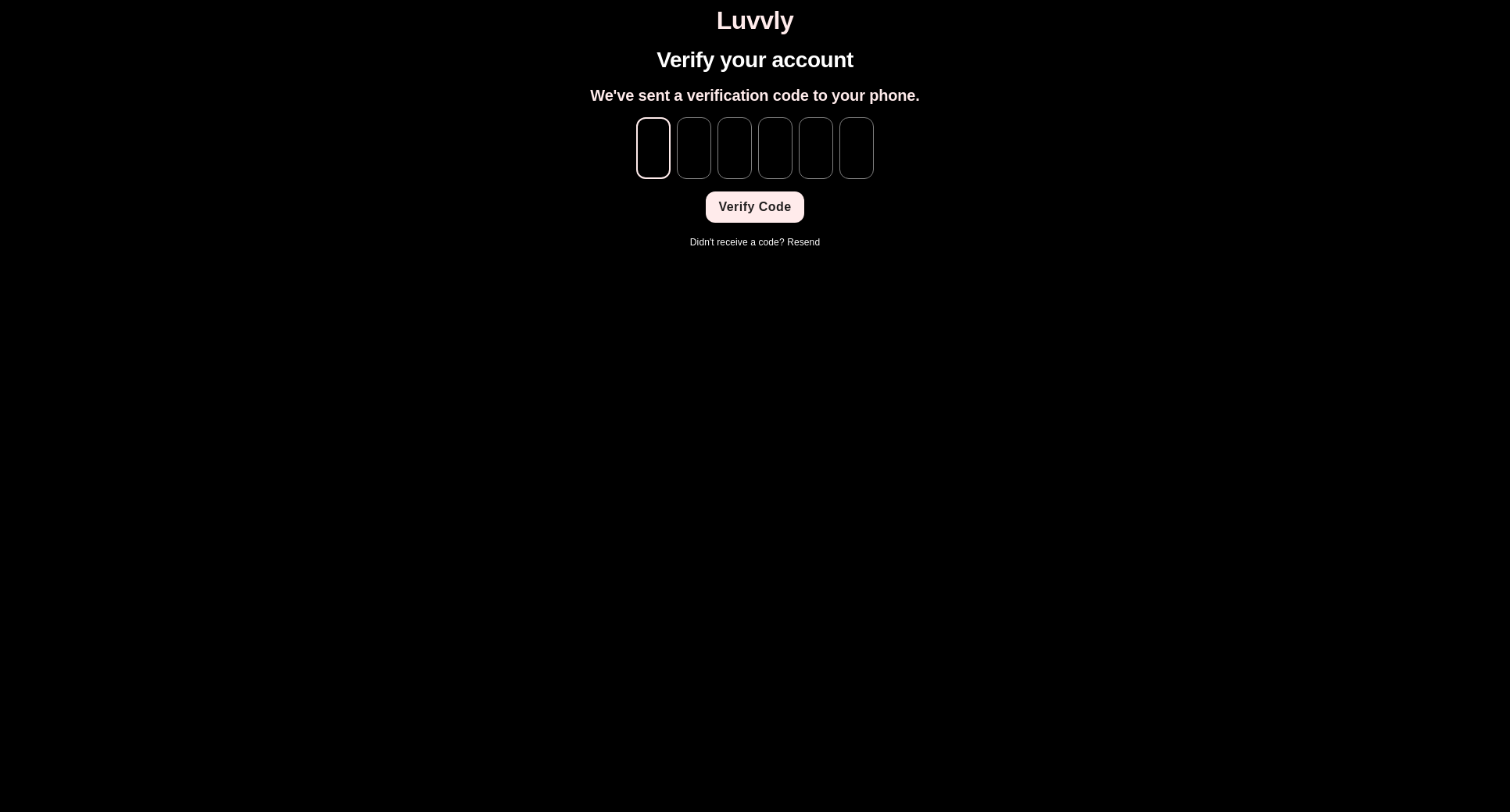
type input "*"
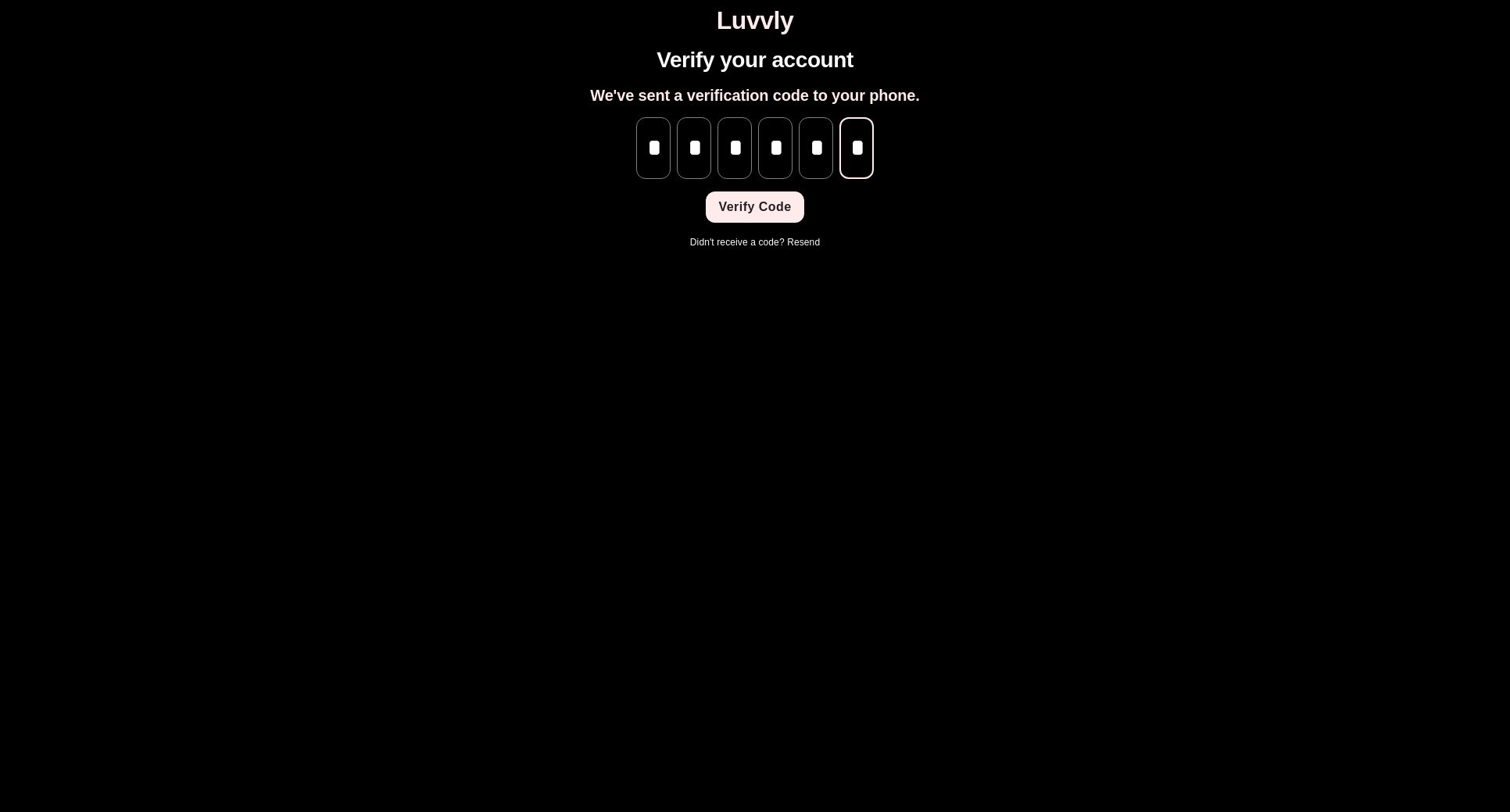
scroll to position [0, 2]
type input "*"
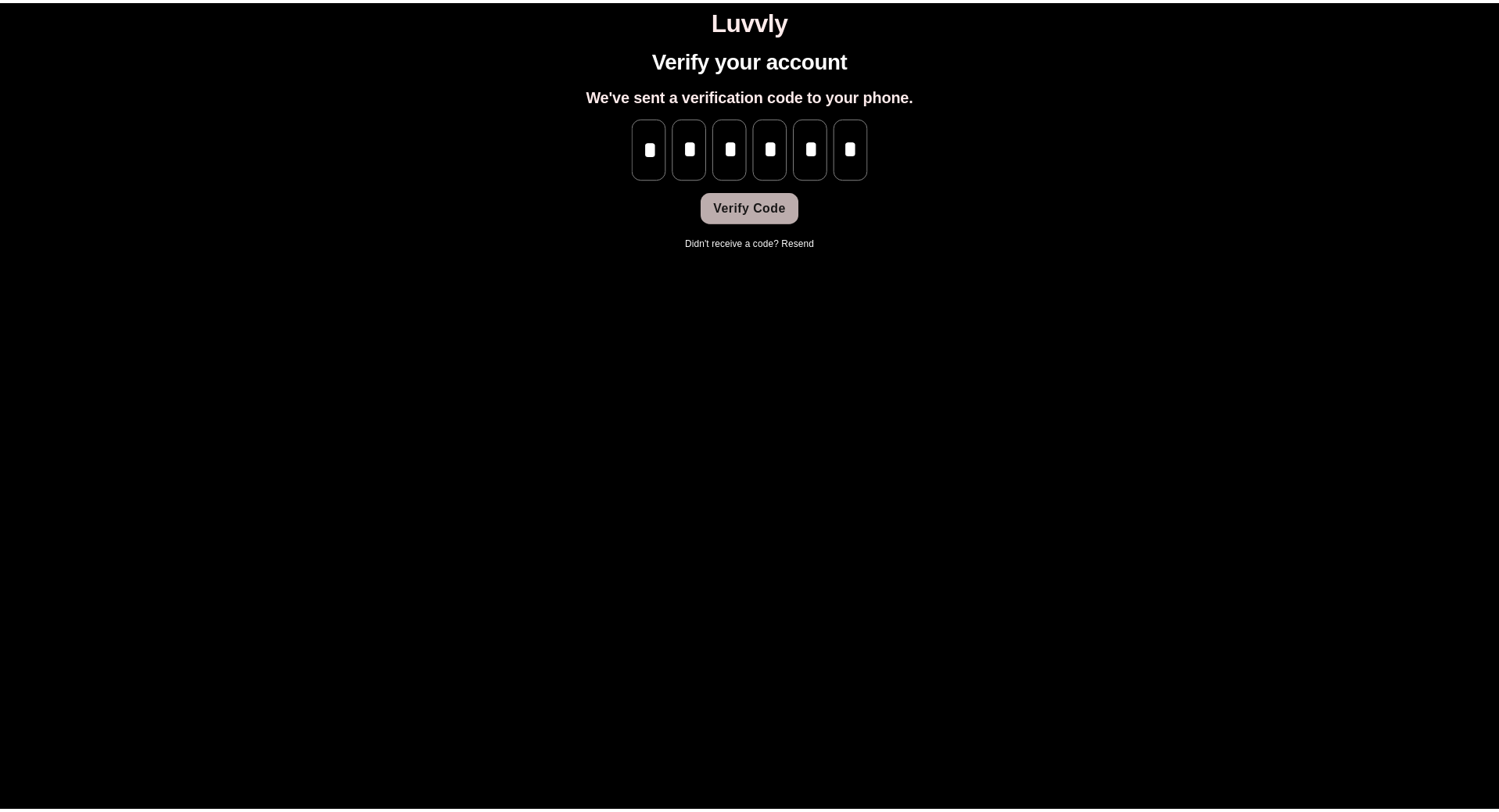
scroll to position [0, 0]
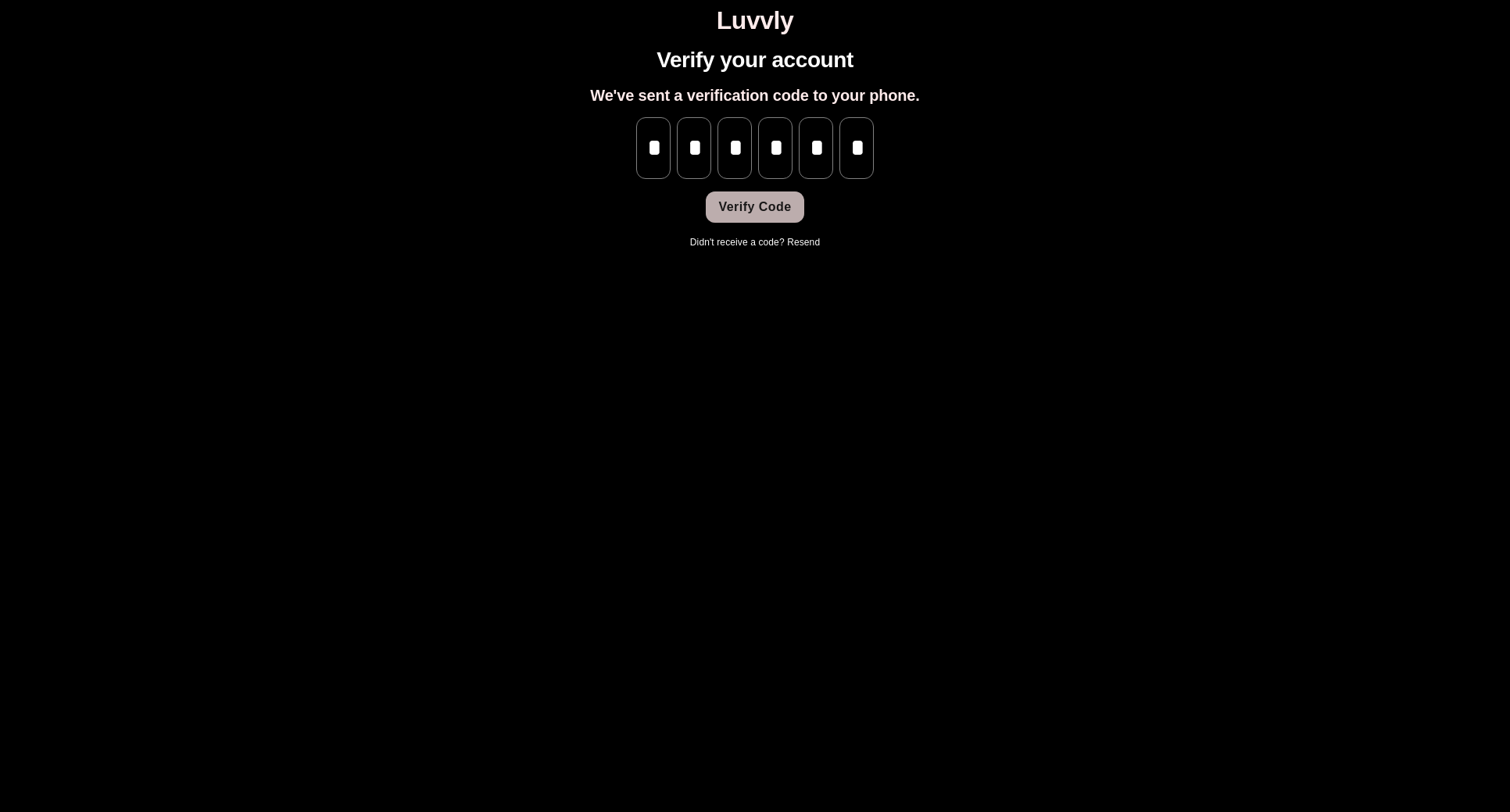
click at [764, 211] on button "Verify Code" at bounding box center [754, 207] width 98 height 32
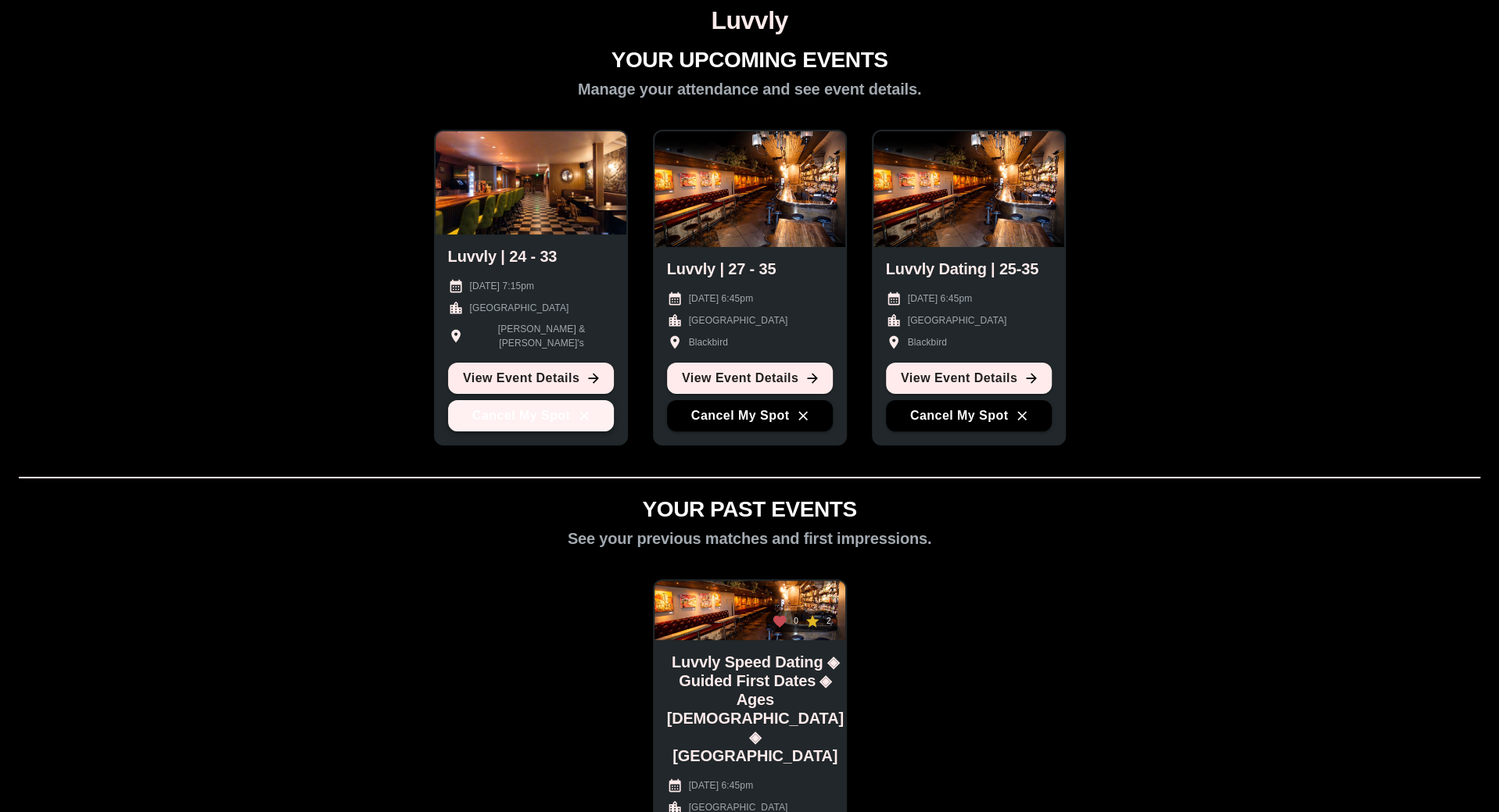
click at [517, 420] on button "Cancel My Spot" at bounding box center [531, 416] width 165 height 32
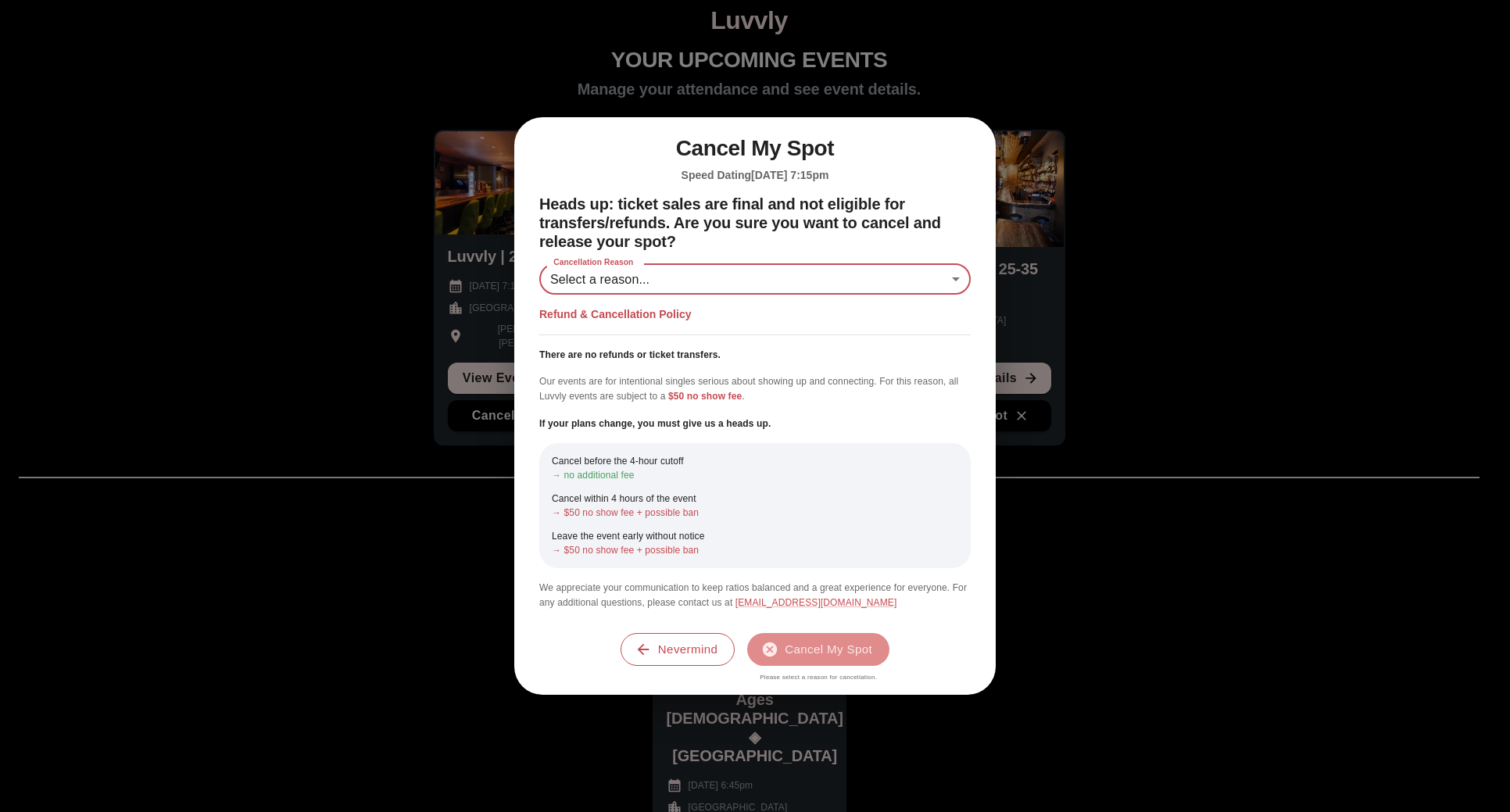
click at [622, 284] on body "Luvvly YOUR UPCOMING EVENTS Manage your attendance and see event details. Luvvl…" at bounding box center [755, 520] width 1498 height 1028
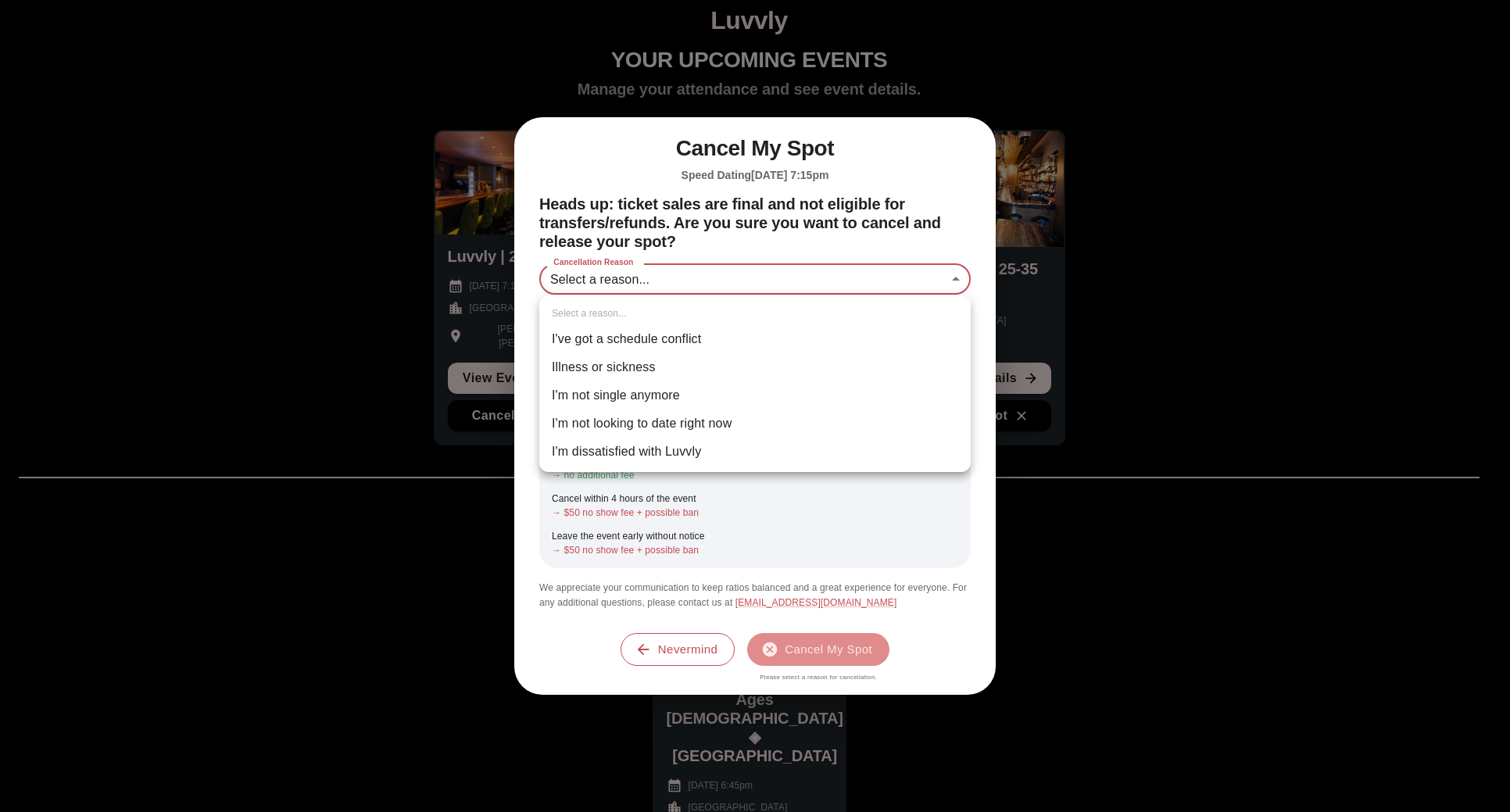
click at [637, 336] on li "I've got a schedule conflict" at bounding box center [755, 339] width 431 height 28
type input "**********"
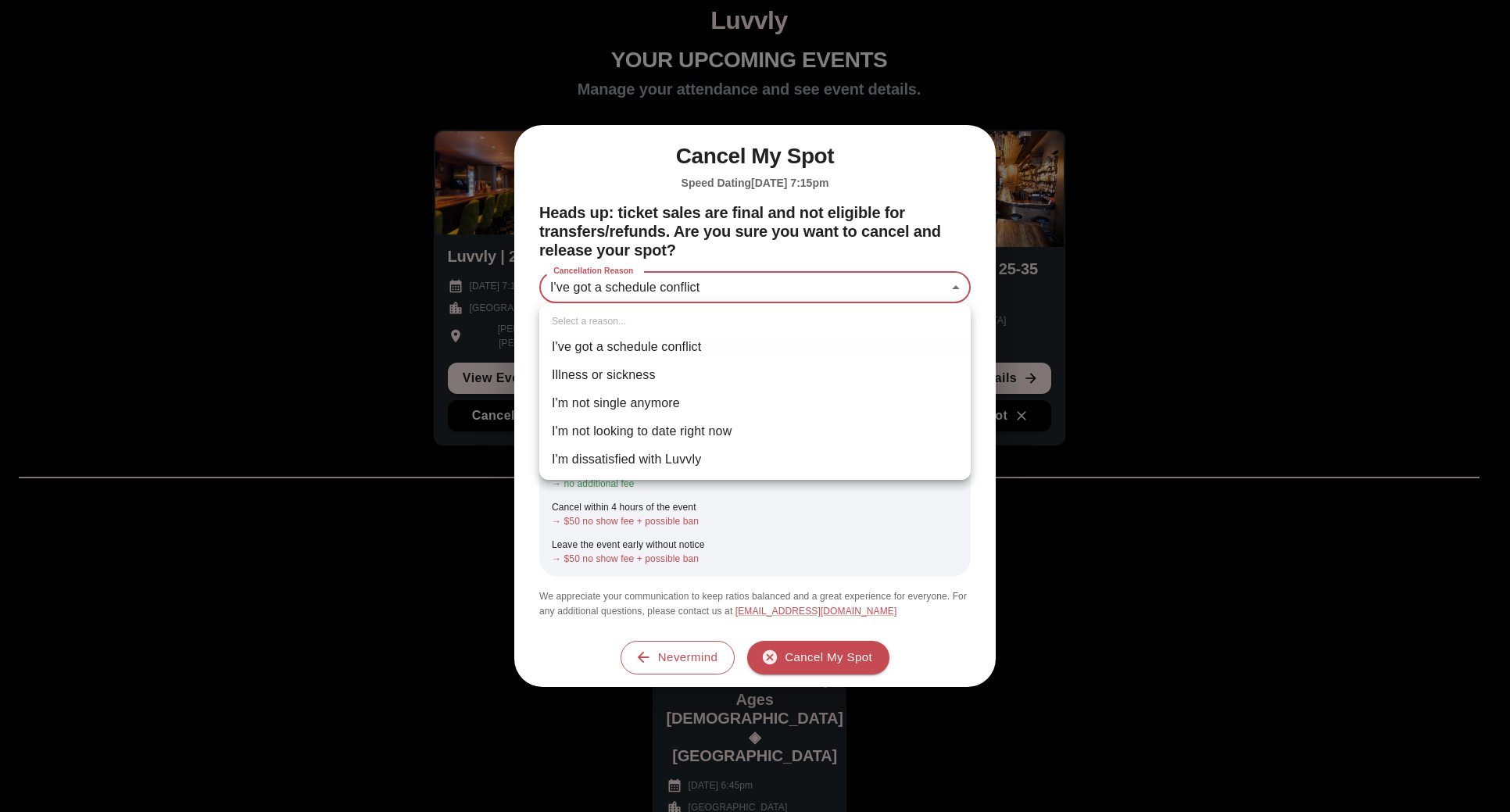
click at [680, 301] on body "**********" at bounding box center [755, 520] width 1498 height 1028
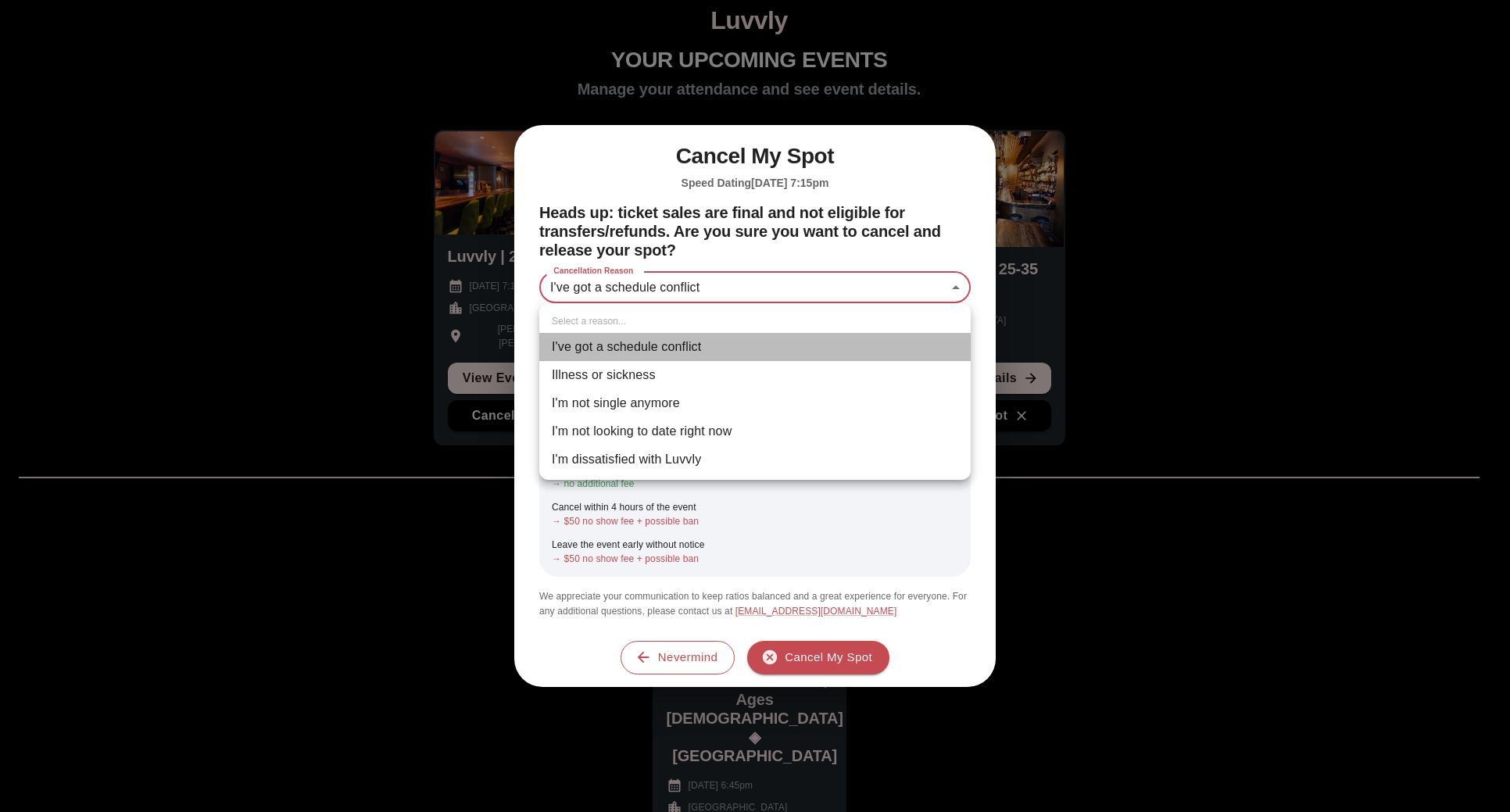
click at [647, 348] on li "I've got a schedule conflict" at bounding box center [755, 347] width 431 height 28
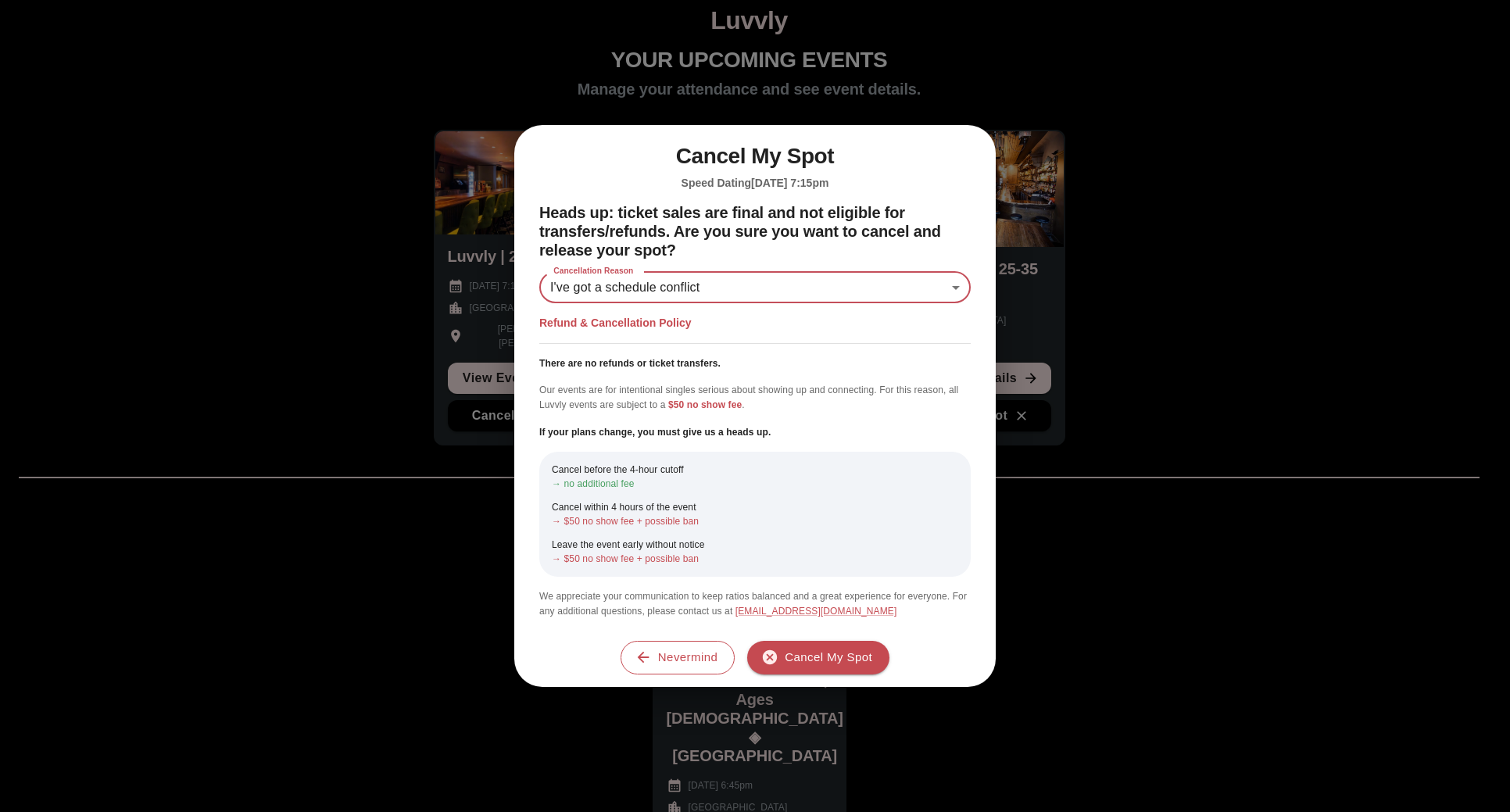
click at [1075, 320] on div "**********" at bounding box center [755, 406] width 1510 height 812
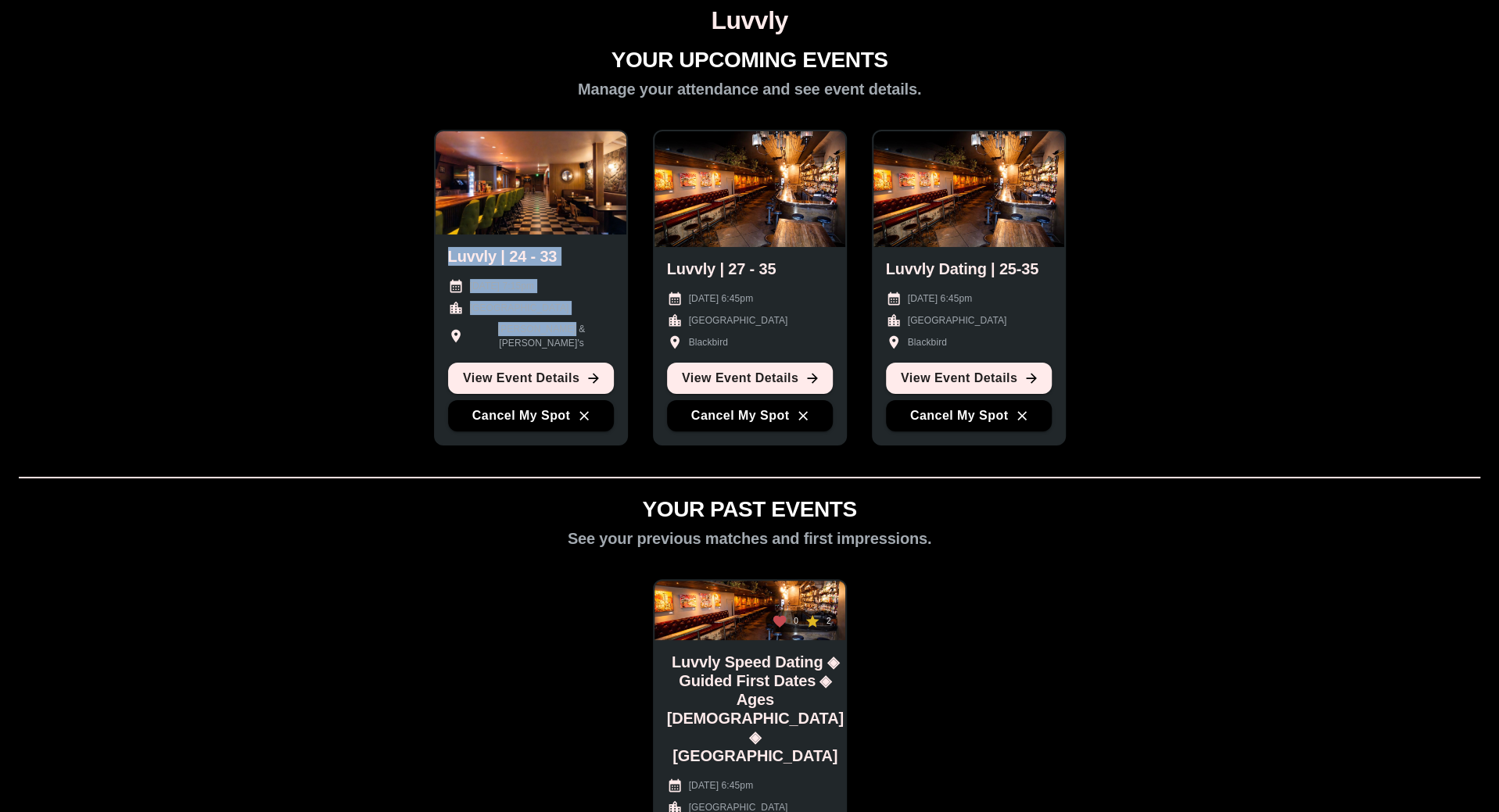
drag, startPoint x: 449, startPoint y: 269, endPoint x: 546, endPoint y: 337, distance: 118.5
click at [546, 337] on div "Luvvly | 24 - 33 September 11th 2025 @ 7:15pm San Francisco Rick & Roxy's View …" at bounding box center [531, 339] width 191 height 210
copy div "Luvvly | 24 - 33 September 11th 2025 @ 7:15pm San Francisco Rick & Roxy's"
click at [558, 335] on div "[PERSON_NAME] & [PERSON_NAME]'s" at bounding box center [531, 336] width 165 height 28
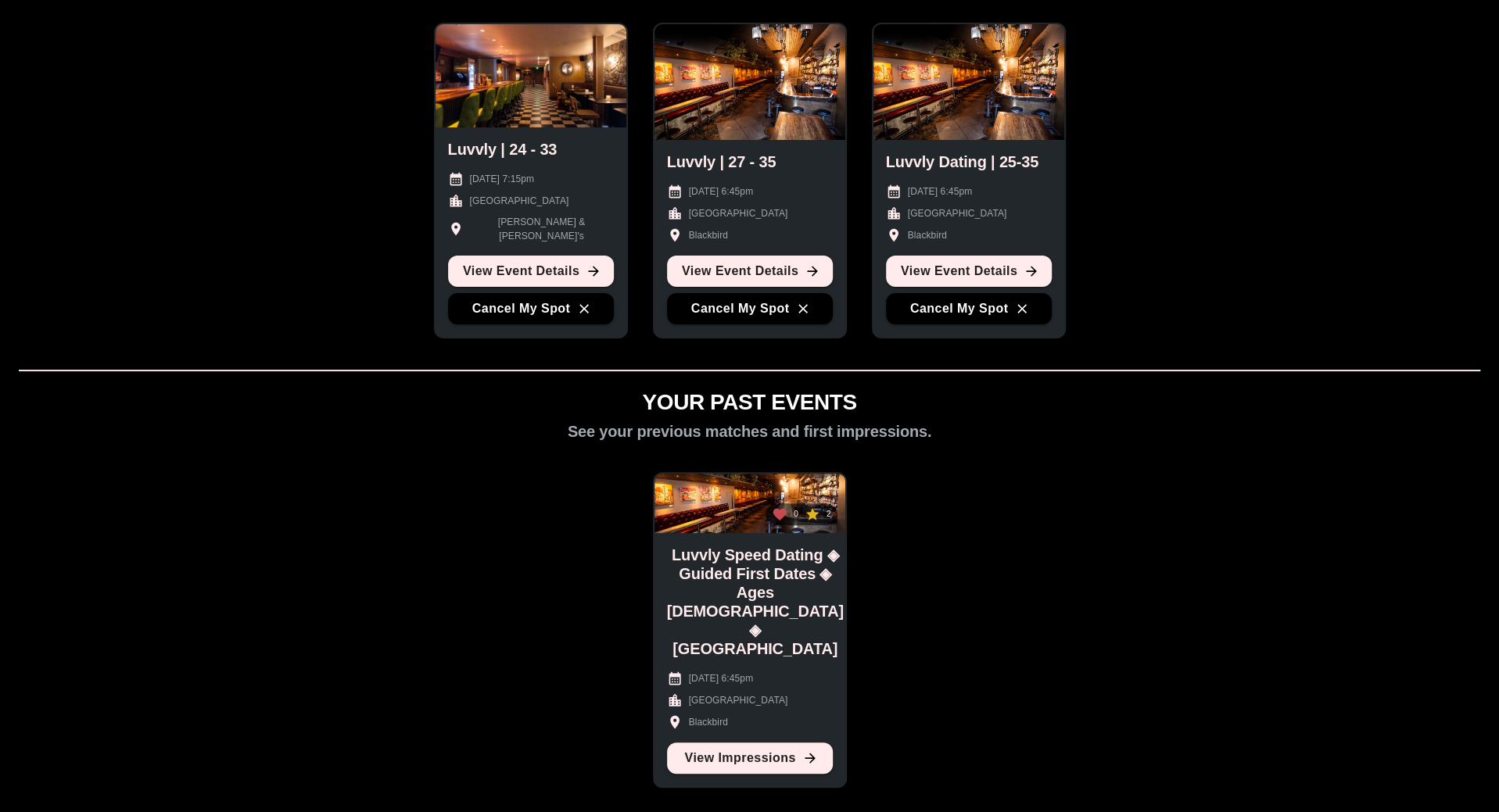
scroll to position [228, 0]
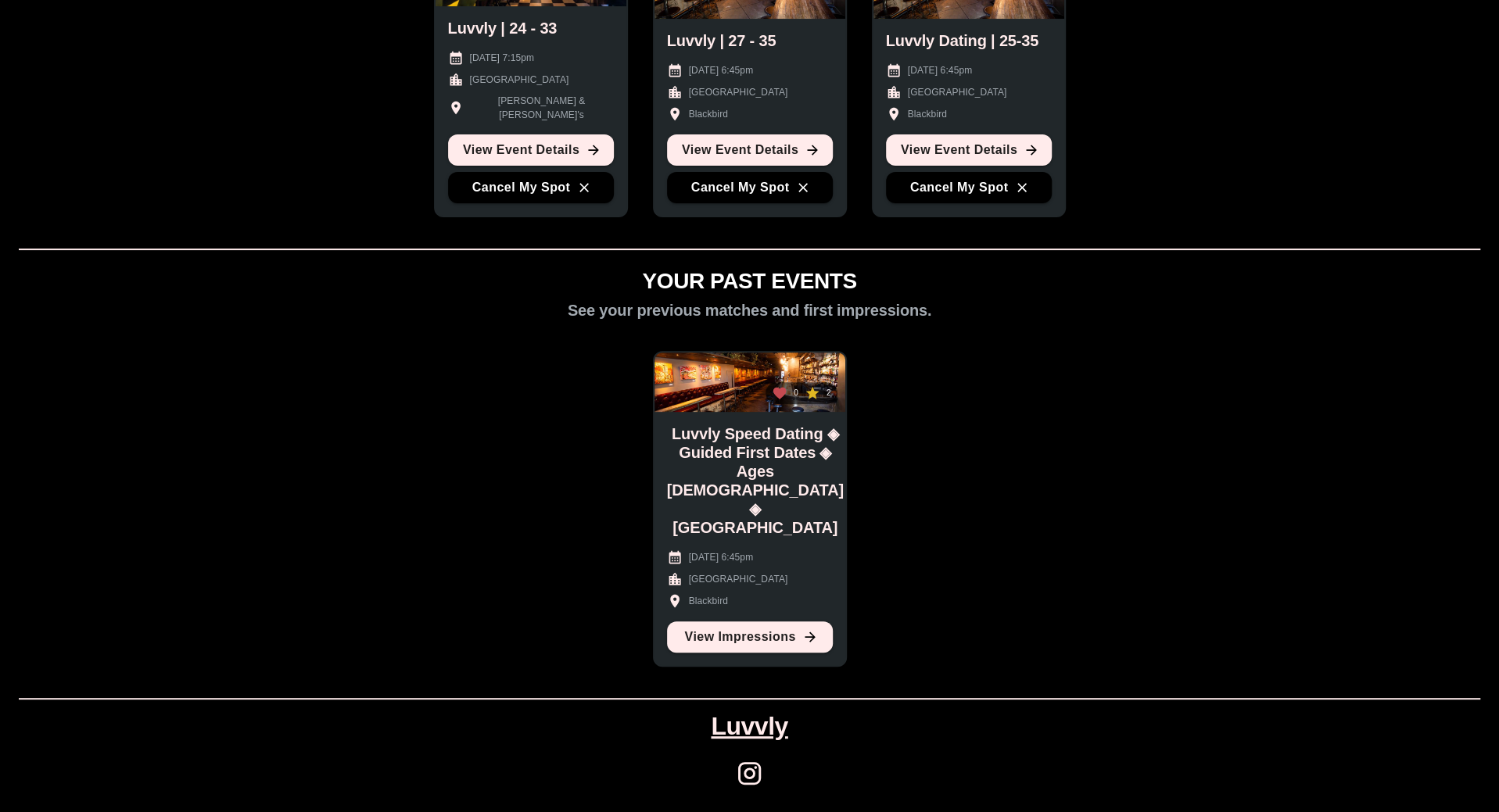
click at [763, 728] on link "Luvvly" at bounding box center [749, 727] width 77 height 29
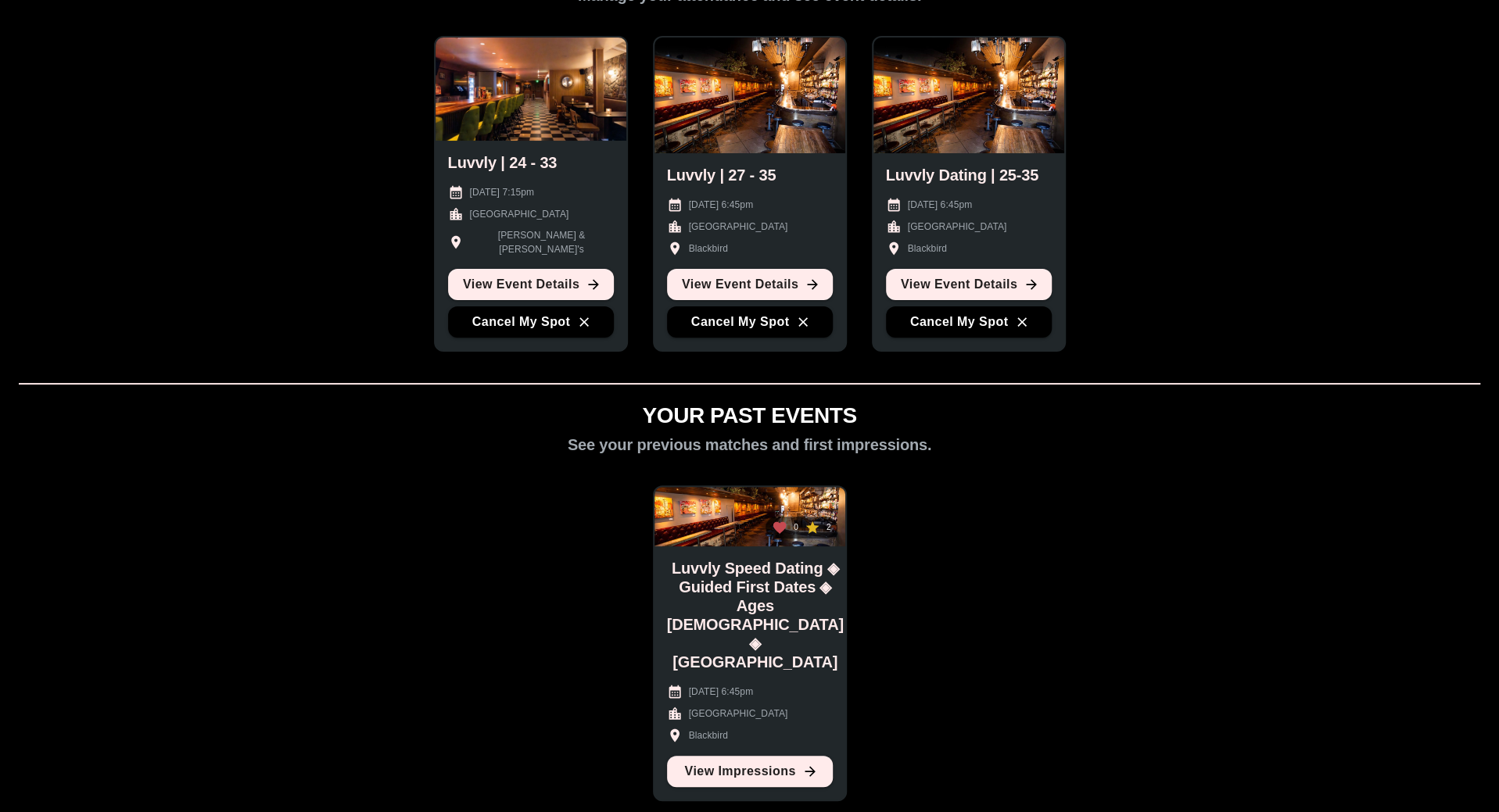
scroll to position [0, 0]
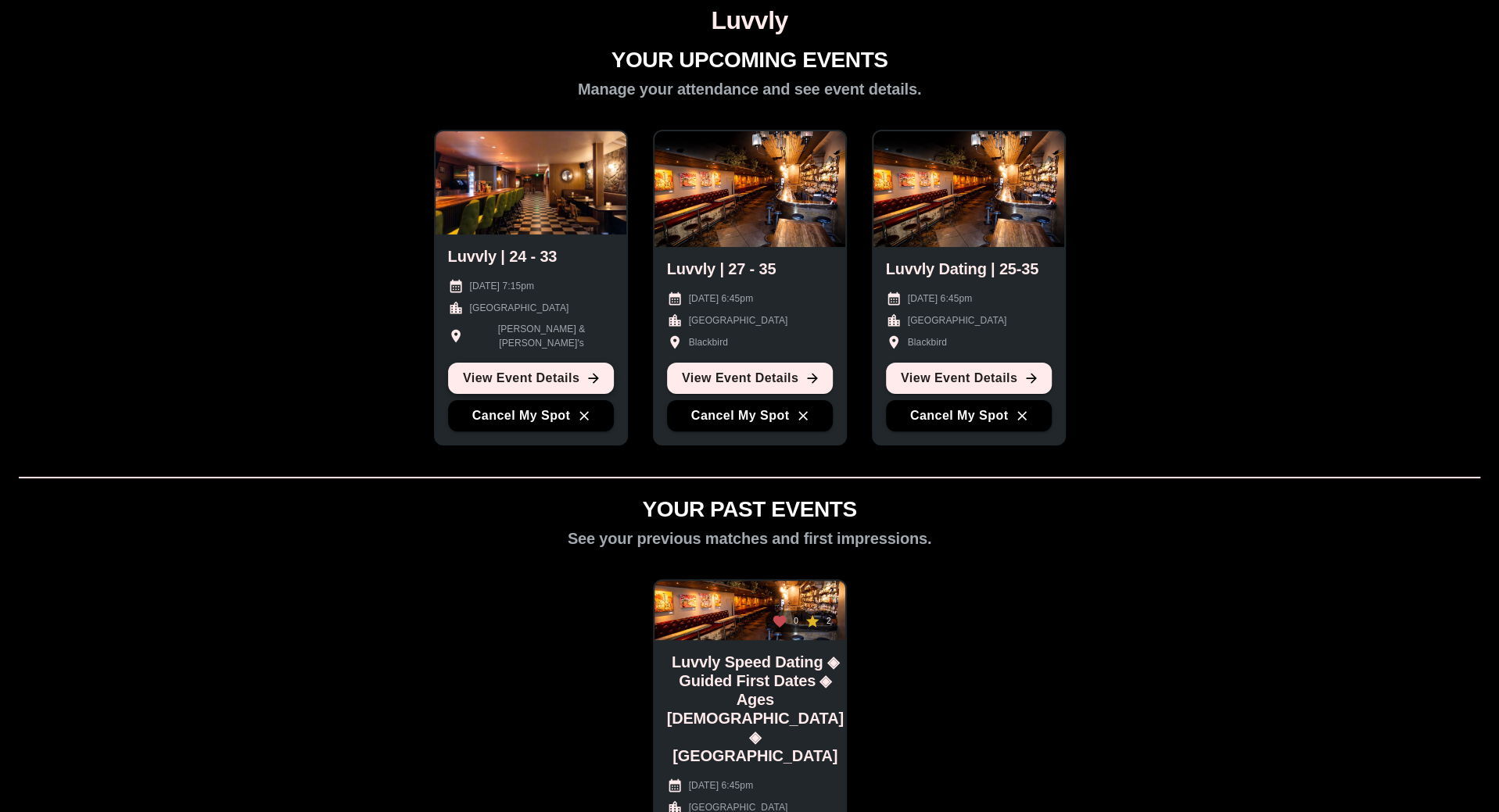
click at [574, 376] on link "View Event Details" at bounding box center [531, 378] width 165 height 32
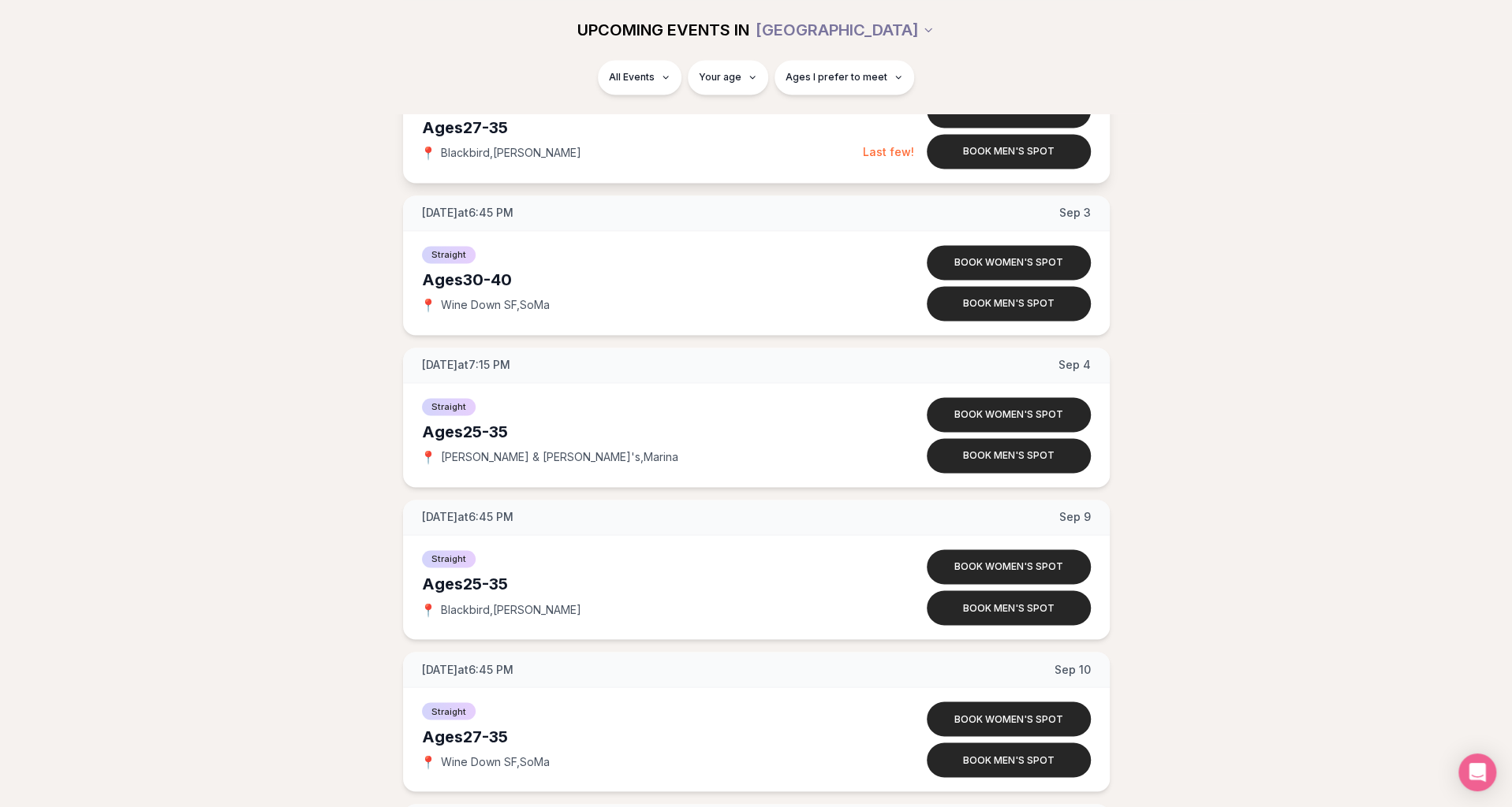
scroll to position [1892, 0]
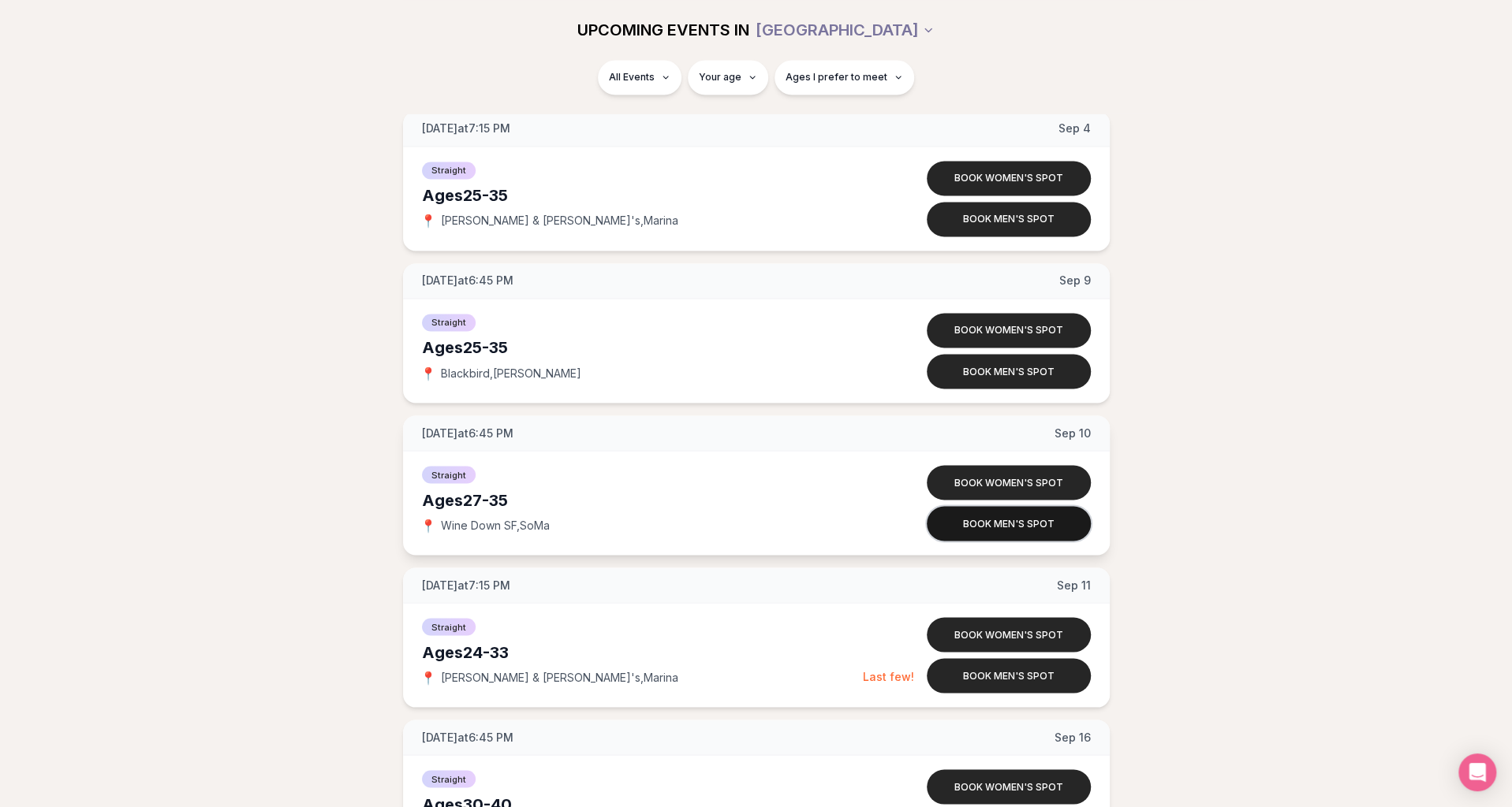
click at [1007, 517] on button "Book men's spot" at bounding box center [1008, 523] width 164 height 34
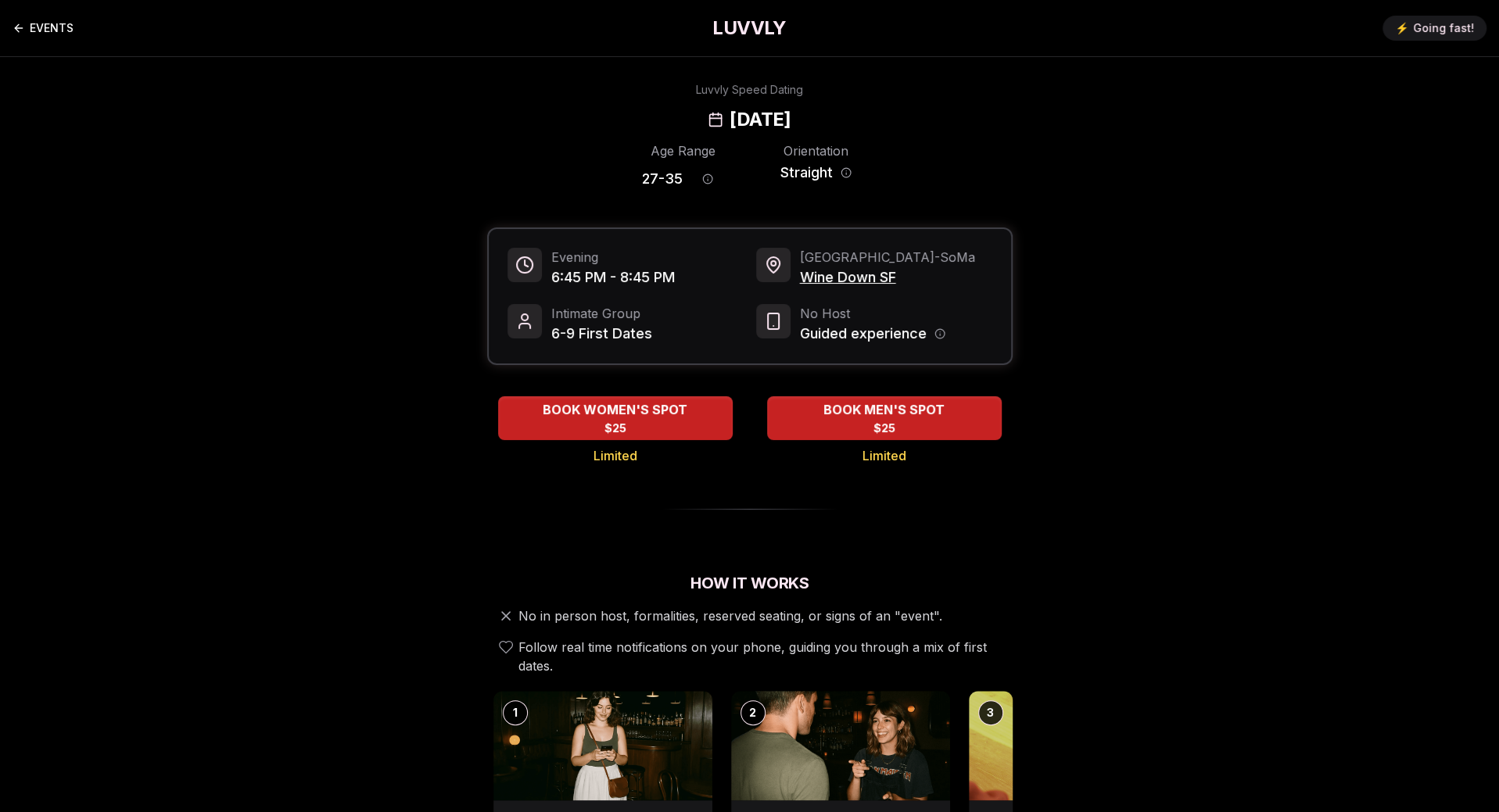
click at [50, 21] on link "EVENTS" at bounding box center [43, 28] width 61 height 32
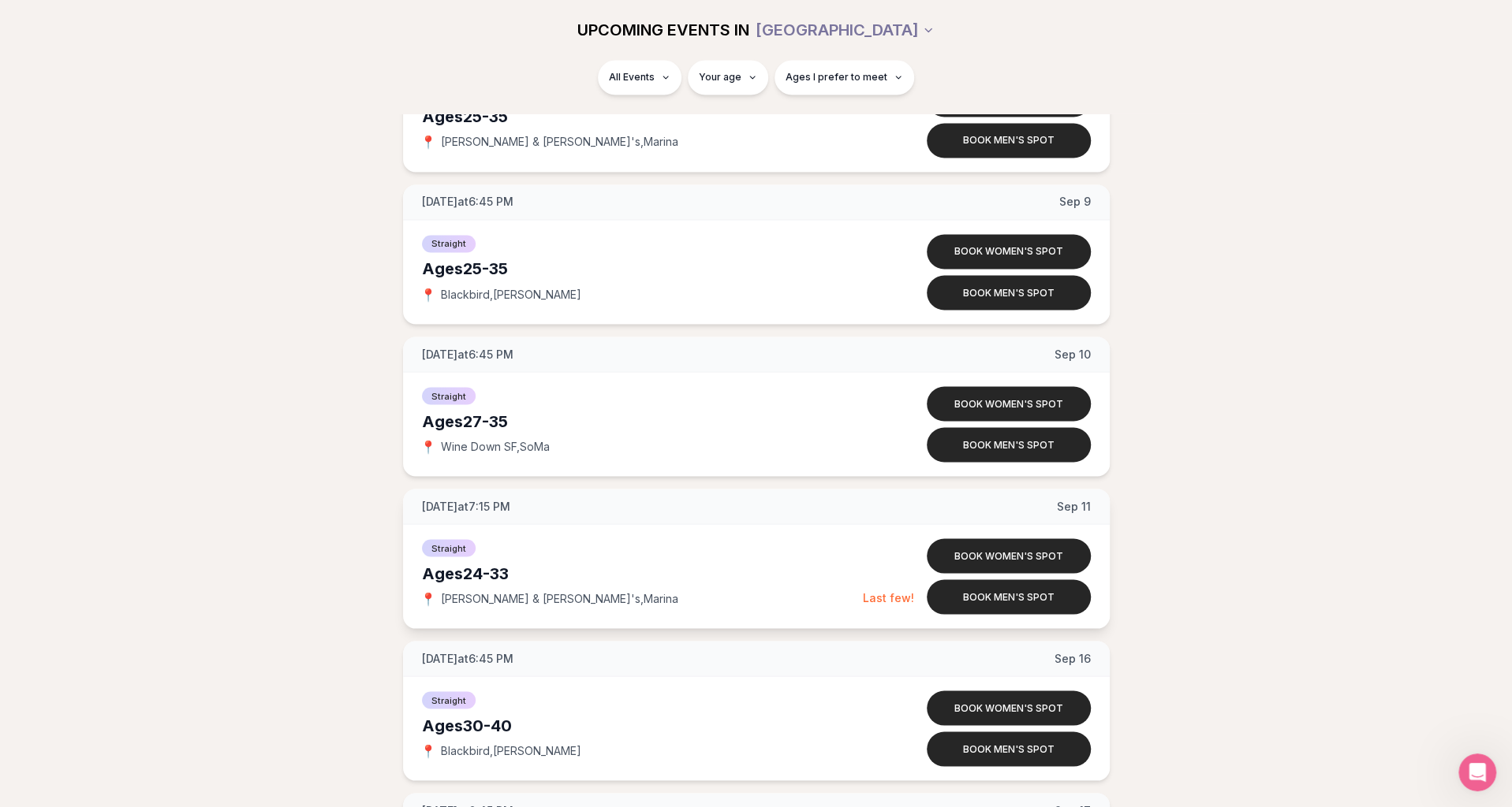
scroll to position [1892, 0]
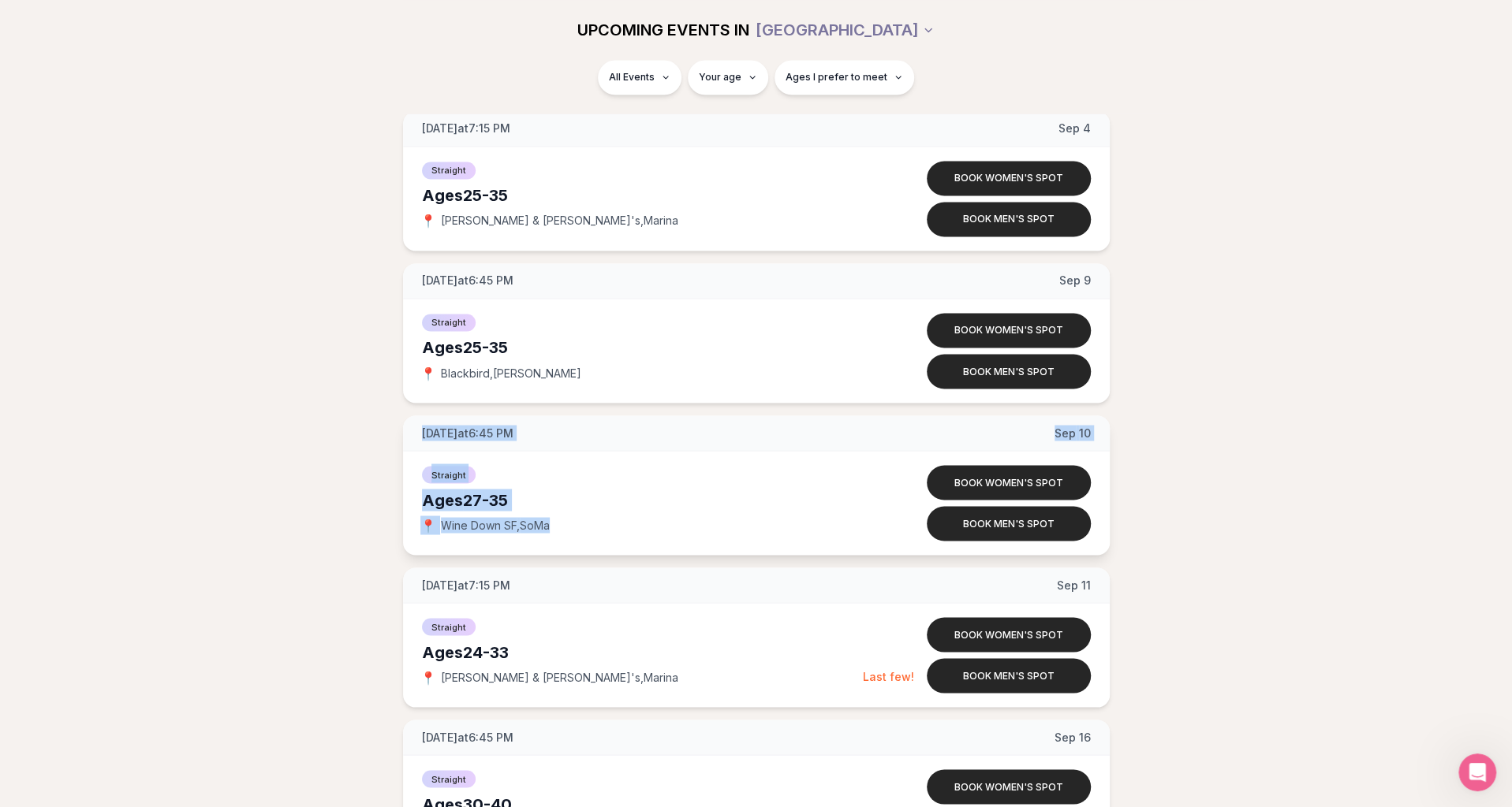
drag, startPoint x: 421, startPoint y: 429, endPoint x: 554, endPoint y: 519, distance: 160.6
click at [554, 519] on div "Wednesday at 6:45 PM Sep 10 Straight Ages 27-35 📍 Wine Down SF , SoMa Book wome…" at bounding box center [756, 485] width 707 height 139
copy div "Wednesday at 6:45 PM Sep 10 Straight Ages 27-35 📍 Wine Down SF , SoMa"
click at [1194, 309] on div "Wednesday at 6:45 PM Aug 13 Ages 32-42 Straight 📍 Wine Down SF , SoMa Book wome…" at bounding box center [756, 105] width 1461 height 3335
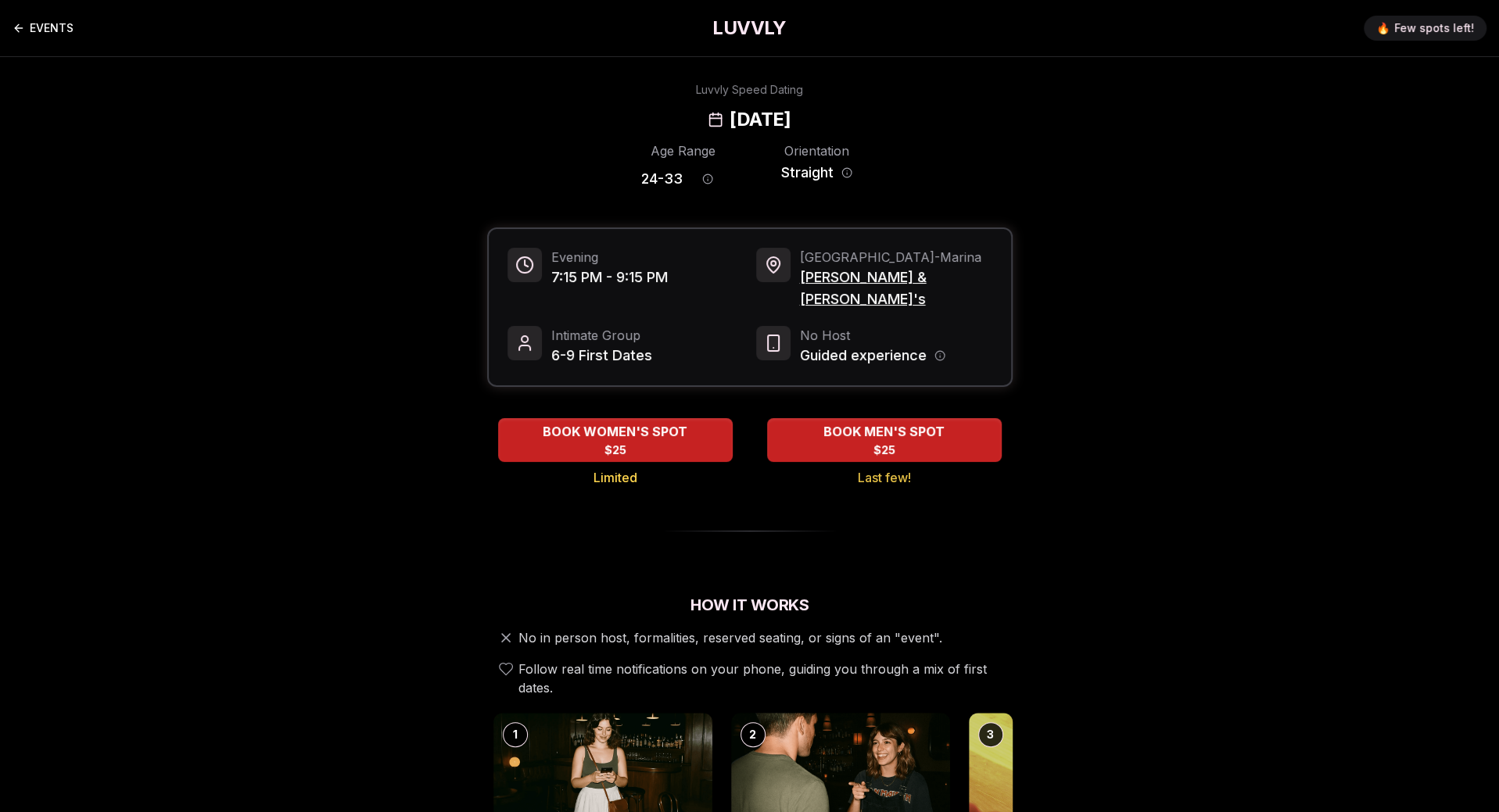
click at [64, 30] on link "EVENTS" at bounding box center [43, 28] width 61 height 32
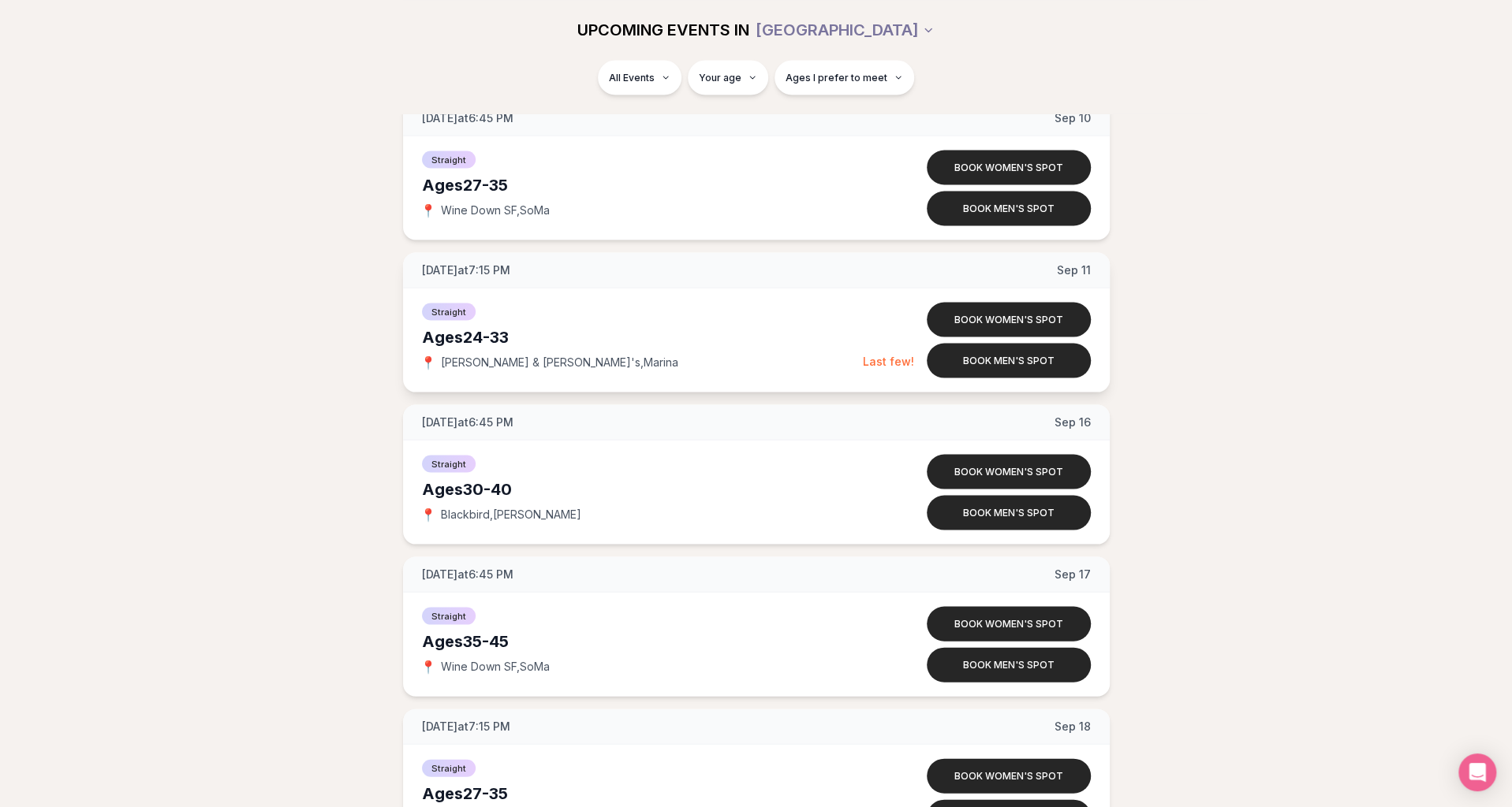
scroll to position [2050, 0]
